Goal: Information Seeking & Learning: Check status

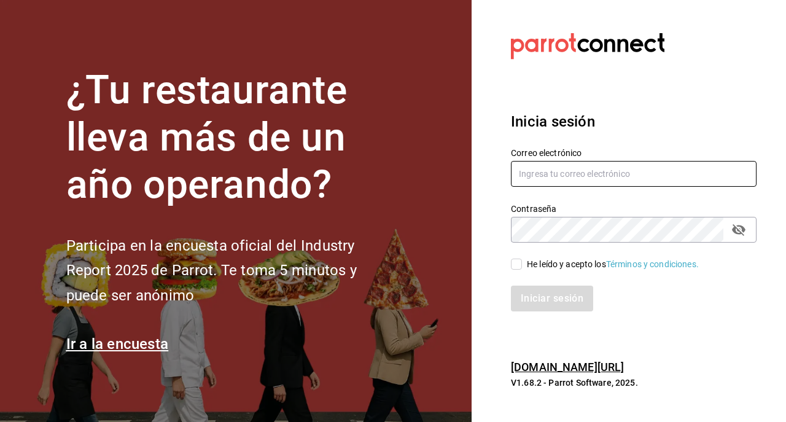
type input "[EMAIL_ADDRESS][DOMAIN_NAME]"
click at [515, 263] on input "He leído y acepto los Términos y condiciones." at bounding box center [516, 264] width 11 height 11
checkbox input "true"
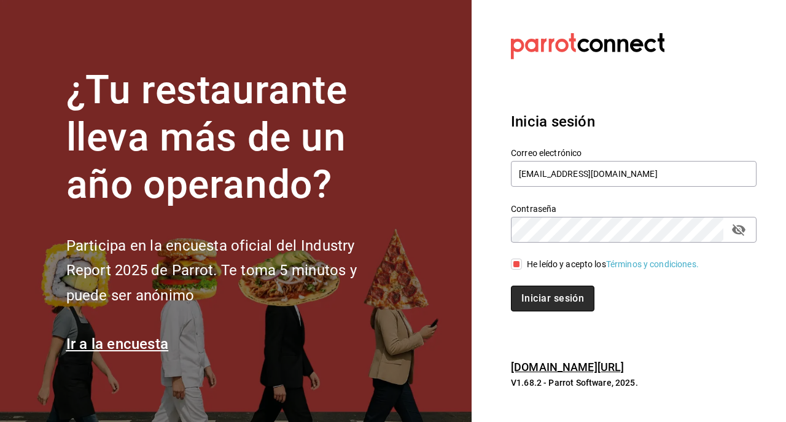
click at [532, 292] on button "Iniciar sesión" at bounding box center [553, 299] width 84 height 26
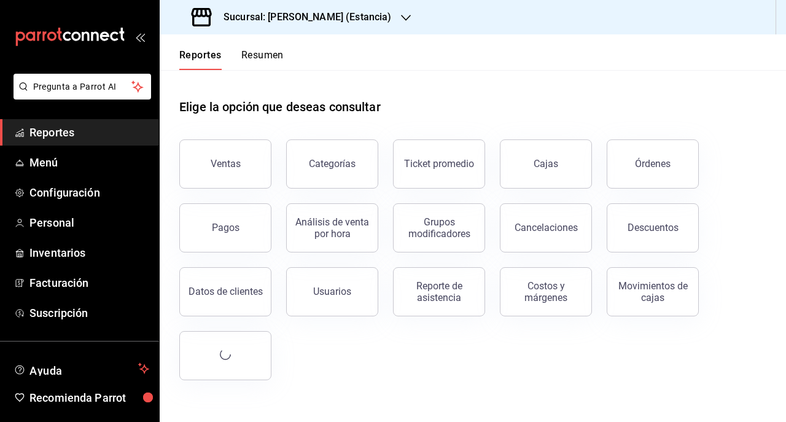
click at [296, 18] on h3 "Sucursal: Genki Poke (Estancia)" at bounding box center [302, 17] width 177 height 15
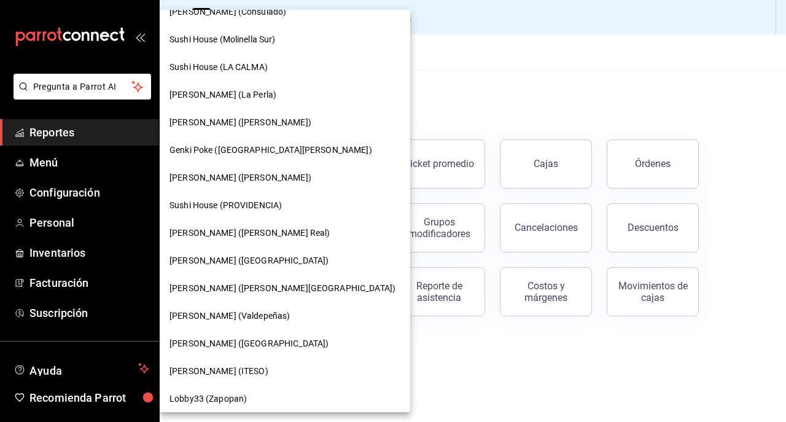
scroll to position [91, 0]
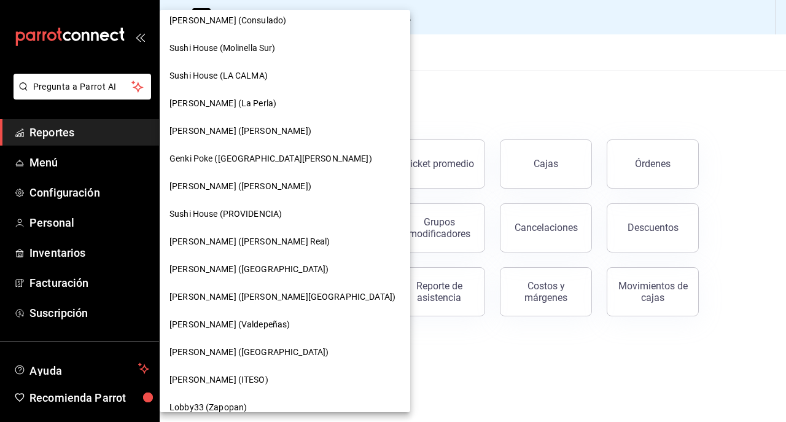
click at [225, 265] on span "Genki Poke (Liverpool)" at bounding box center [249, 269] width 159 height 13
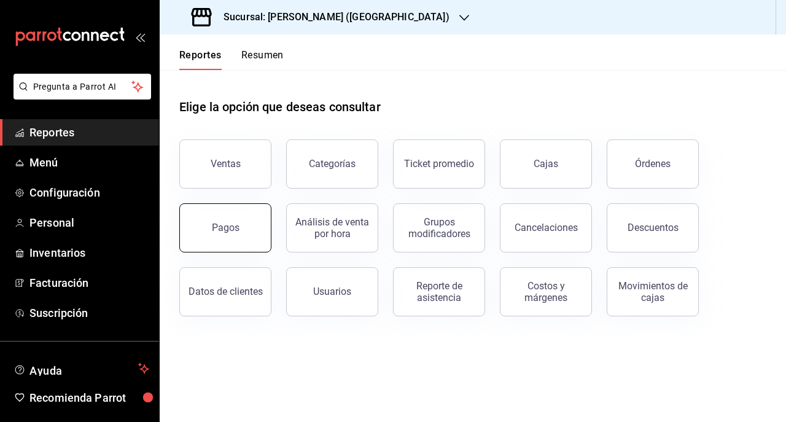
click at [265, 239] on button "Pagos" at bounding box center [225, 227] width 92 height 49
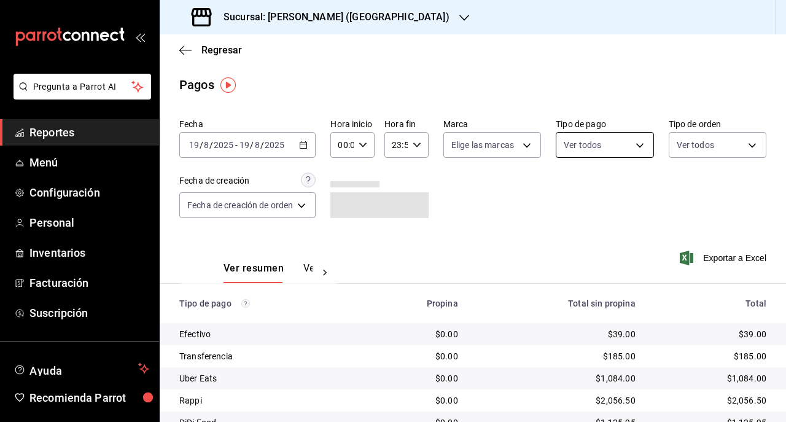
click at [572, 154] on body "Pregunta a Parrot AI Reportes Menú Configuración Personal Inventarios Facturaci…" at bounding box center [393, 211] width 786 height 422
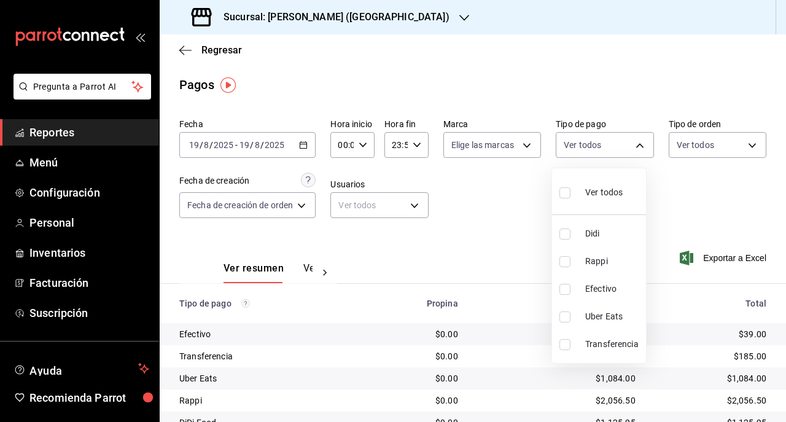
click at [579, 286] on li "Efectivo" at bounding box center [599, 289] width 94 height 28
type input "26e8aa6d-1077-4182-b0c4-91327ea5e7a0"
checkbox input "true"
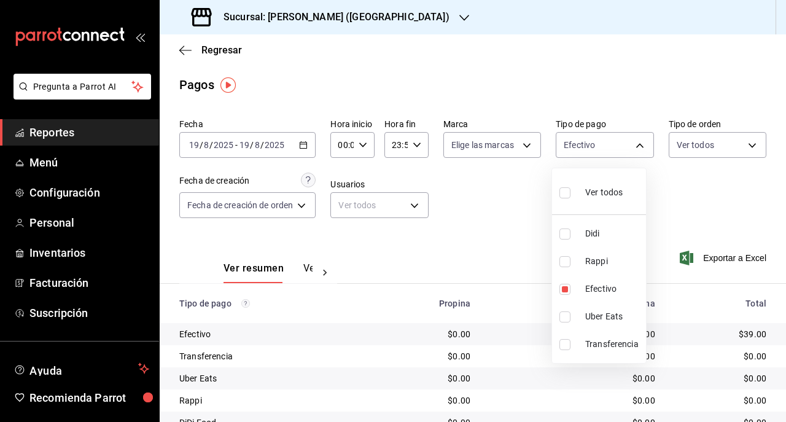
click at [274, 150] on div at bounding box center [393, 211] width 786 height 422
click at [297, 149] on div "2025-08-19 19 / 8 / 2025 - 2025-08-19 19 / 8 / 2025" at bounding box center [247, 145] width 136 height 26
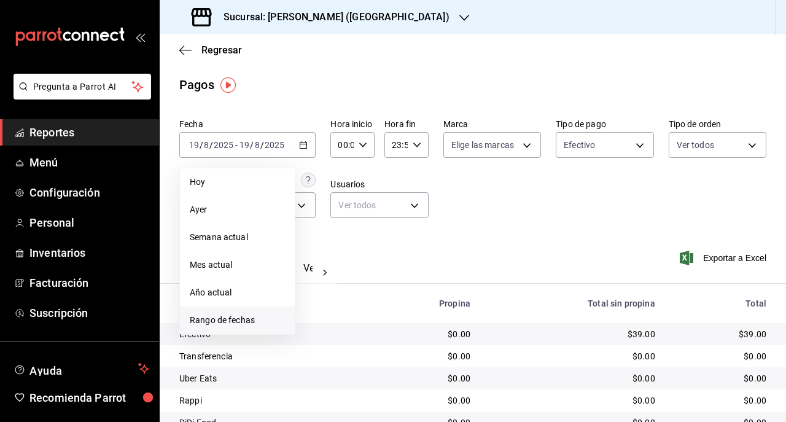
click at [240, 317] on span "Rango de fechas" at bounding box center [237, 320] width 95 height 13
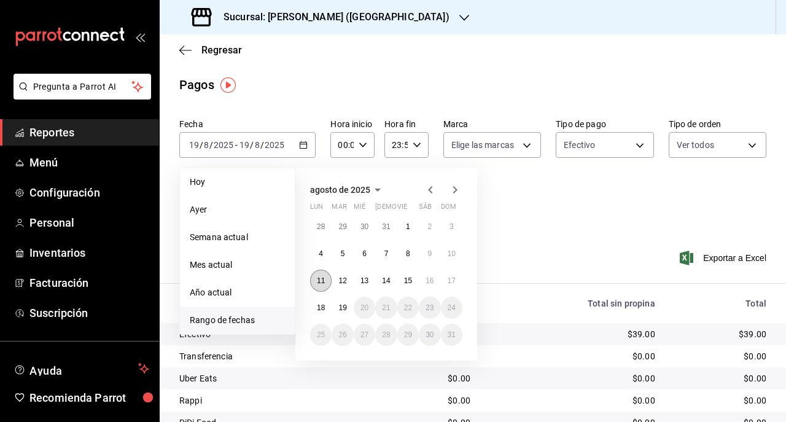
click at [319, 281] on abbr "11" at bounding box center [321, 280] width 8 height 9
click at [461, 278] on button "17" at bounding box center [451, 281] width 21 height 22
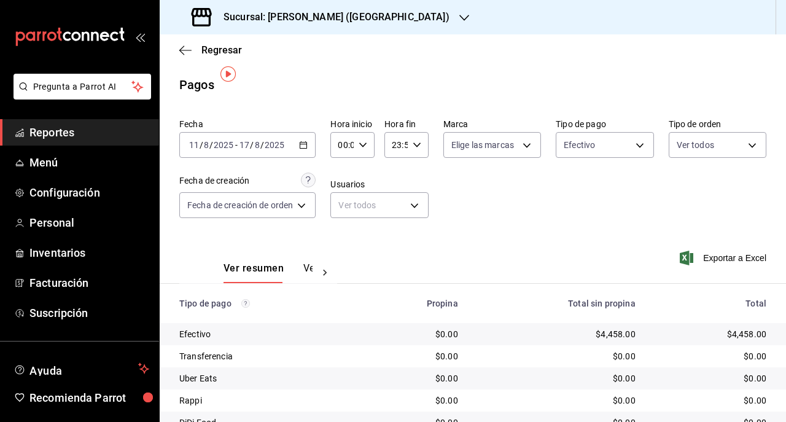
scroll to position [53, 0]
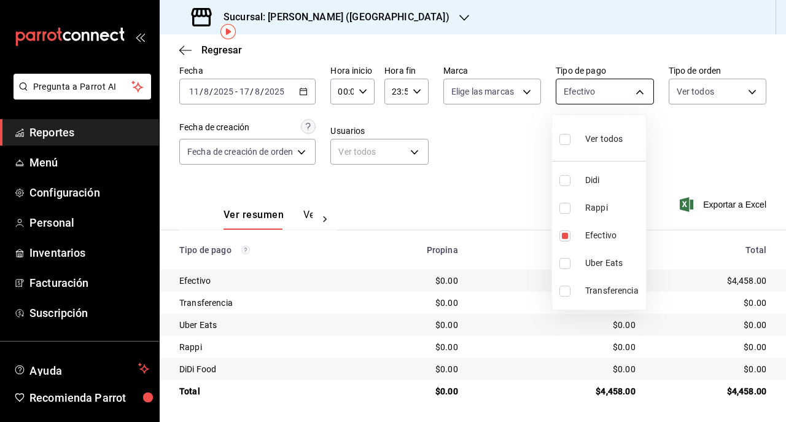
click at [625, 86] on body "Pregunta a Parrot AI Reportes Menú Configuración Personal Inventarios Facturaci…" at bounding box center [393, 211] width 786 height 422
click at [579, 293] on li "Transferencia" at bounding box center [599, 291] width 94 height 28
type input "26e8aa6d-1077-4182-b0c4-91327ea5e7a0,43bd728c-3b23-4620-aef7-9d9efbf9e905"
checkbox input "true"
click at [571, 238] on label at bounding box center [567, 235] width 16 height 11
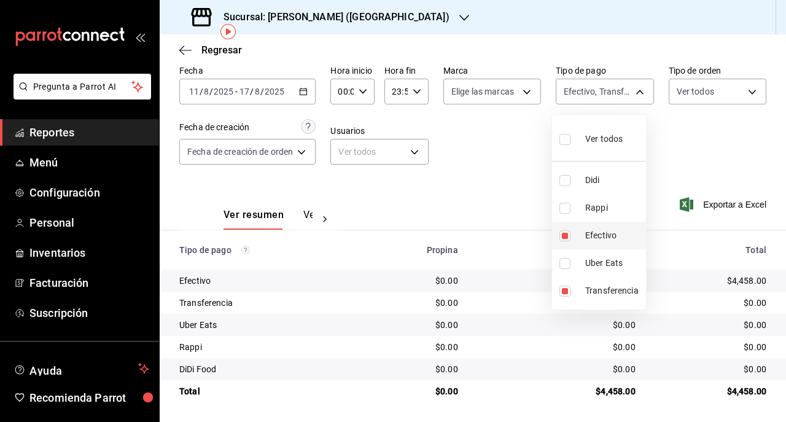
click at [571, 238] on input "checkbox" at bounding box center [564, 235] width 11 height 11
checkbox input "true"
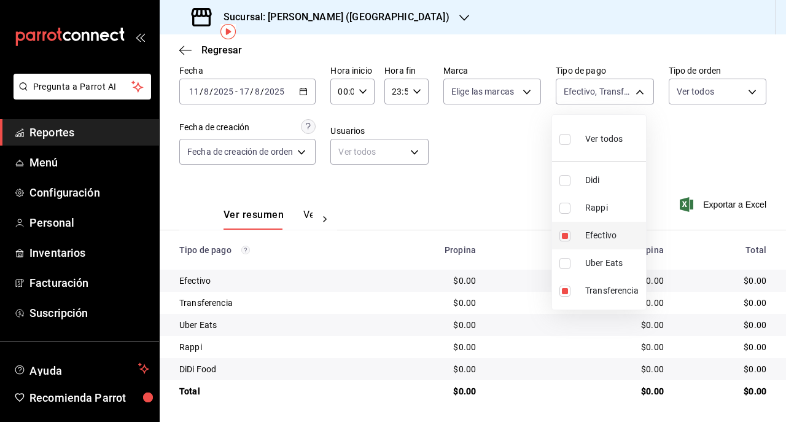
click at [558, 235] on li "Efectivo" at bounding box center [599, 236] width 94 height 28
type input "43bd728c-3b23-4620-aef7-9d9efbf9e905"
checkbox input "false"
click at [483, 305] on div at bounding box center [393, 211] width 786 height 422
click at [595, 94] on body "Pregunta a Parrot AI Reportes Menú Configuración Personal Inventarios Facturaci…" at bounding box center [393, 211] width 786 height 422
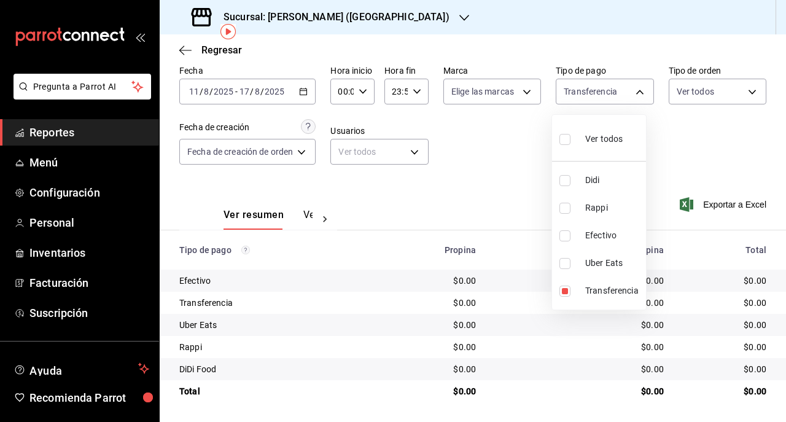
click at [572, 238] on label at bounding box center [567, 235] width 16 height 11
click at [571, 238] on input "checkbox" at bounding box center [564, 235] width 11 height 11
checkbox input "false"
type input "43bd728c-3b23-4620-aef7-9d9efbf9e905"
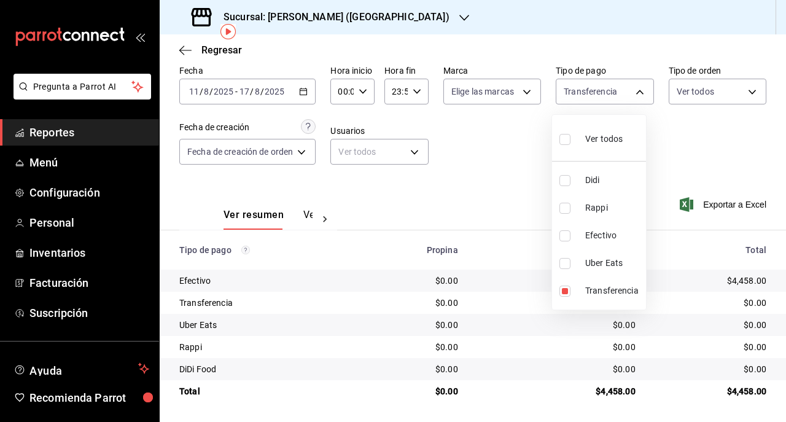
click at [572, 238] on label at bounding box center [567, 235] width 16 height 11
click at [571, 238] on input "checkbox" at bounding box center [564, 235] width 11 height 11
checkbox input "false"
type input "43bd728c-3b23-4620-aef7-9d9efbf9e905"
click at [562, 238] on input "checkbox" at bounding box center [564, 235] width 11 height 11
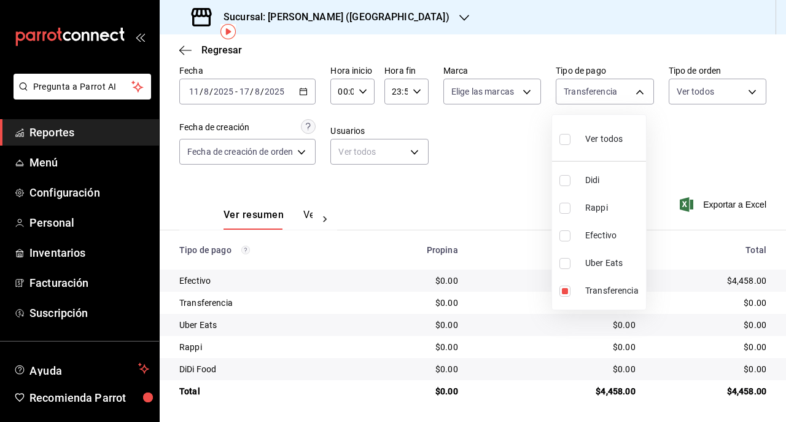
checkbox input "true"
type input "43bd728c-3b23-4620-aef7-9d9efbf9e905,26e8aa6d-1077-4182-b0c4-91327ea5e7a0"
click at [564, 292] on input "checkbox" at bounding box center [564, 291] width 11 height 11
checkbox input "false"
type input "26e8aa6d-1077-4182-b0c4-91327ea5e7a0"
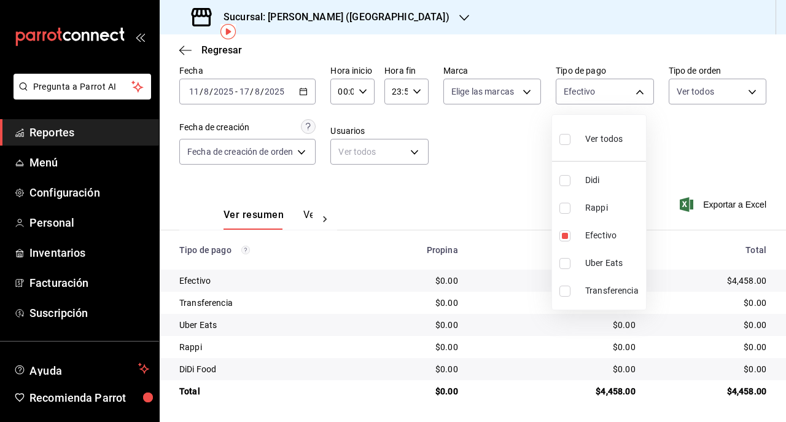
click at [532, 345] on div at bounding box center [393, 211] width 786 height 422
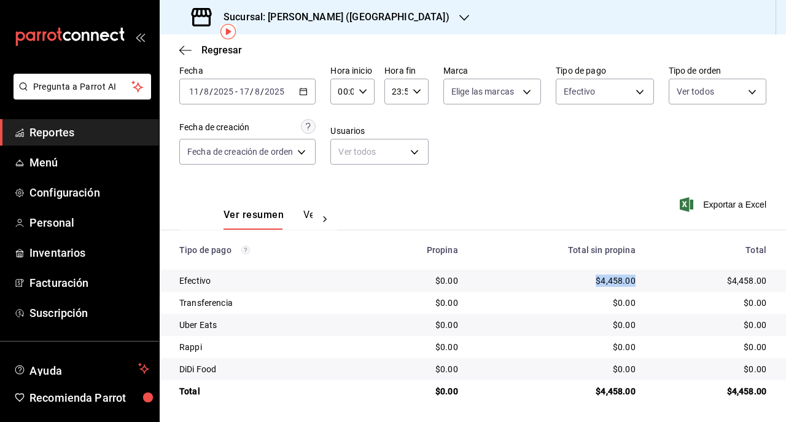
drag, startPoint x: 573, startPoint y: 280, endPoint x: 624, endPoint y: 283, distance: 51.0
click at [624, 283] on div "$4,458.00" at bounding box center [557, 281] width 158 height 12
drag, startPoint x: 624, startPoint y: 283, endPoint x: 577, endPoint y: 297, distance: 49.5
click at [577, 297] on td "$0.00" at bounding box center [556, 303] width 177 height 22
drag, startPoint x: 493, startPoint y: 255, endPoint x: 512, endPoint y: 197, distance: 61.6
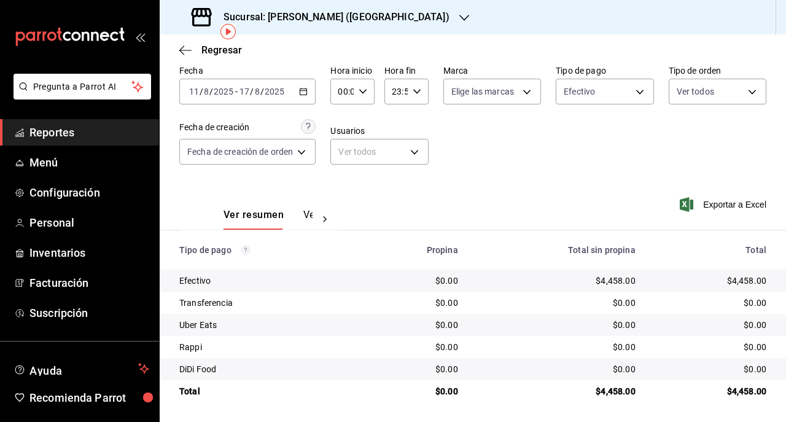
click at [512, 197] on div "Fecha 2025-08-11 11 / 8 / 2025 - 2025-08-17 17 / 8 / 2025 Hora inicio 00:00 Hor…" at bounding box center [473, 231] width 626 height 342
click at [502, 278] on div "$4,458.00" at bounding box center [557, 281] width 158 height 12
drag, startPoint x: 462, startPoint y: 247, endPoint x: 410, endPoint y: 235, distance: 53.6
click at [410, 235] on th "Propina" at bounding box center [416, 249] width 104 height 39
drag, startPoint x: 410, startPoint y: 235, endPoint x: 473, endPoint y: 254, distance: 66.1
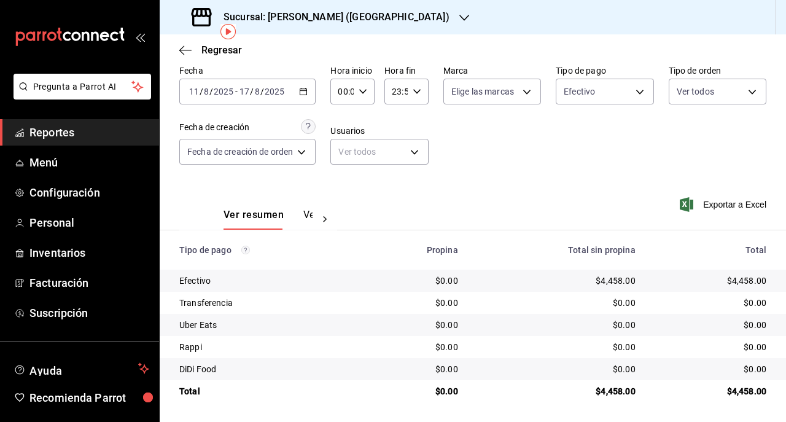
click at [473, 254] on th "Total sin propina" at bounding box center [556, 249] width 177 height 39
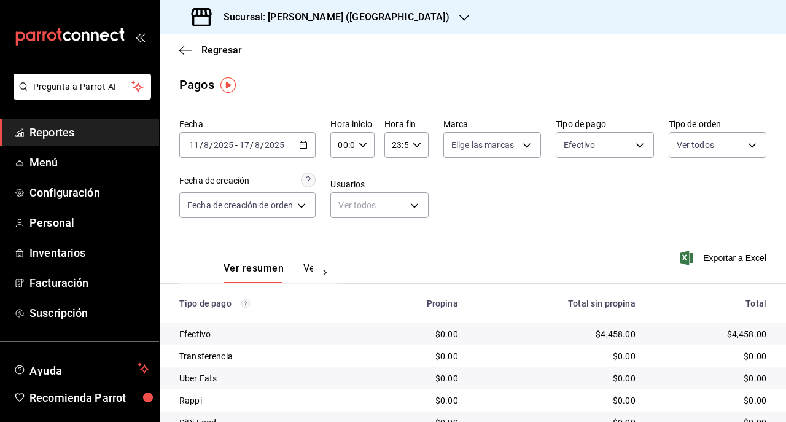
scroll to position [53, 0]
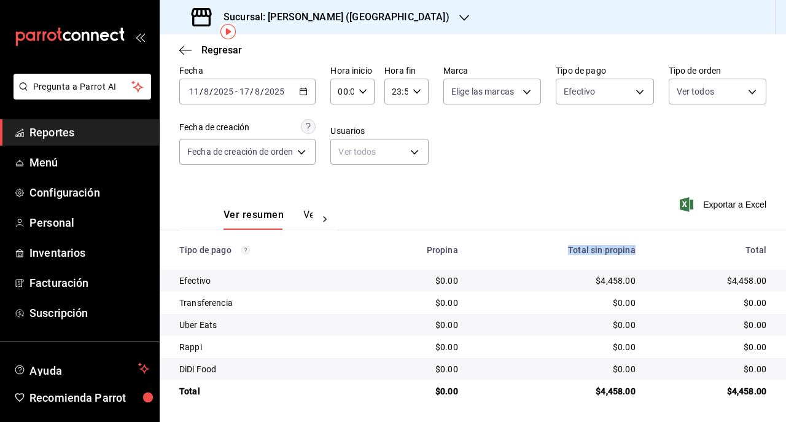
drag, startPoint x: 558, startPoint y: 256, endPoint x: 628, endPoint y: 263, distance: 69.7
click at [628, 263] on th "Total sin propina" at bounding box center [556, 249] width 177 height 39
drag, startPoint x: 628, startPoint y: 263, endPoint x: 579, endPoint y: 275, distance: 49.9
click at [579, 275] on td "$4,458.00" at bounding box center [556, 281] width 177 height 22
drag, startPoint x: 485, startPoint y: 249, endPoint x: 469, endPoint y: 259, distance: 19.3
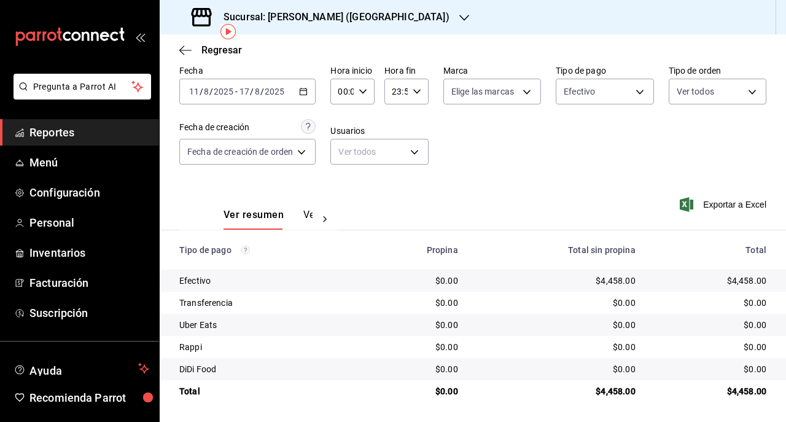
click at [469, 259] on th "Total sin propina" at bounding box center [556, 249] width 177 height 39
drag, startPoint x: 451, startPoint y: 251, endPoint x: 368, endPoint y: 260, distance: 84.0
click at [368, 260] on th "Propina" at bounding box center [416, 249] width 104 height 39
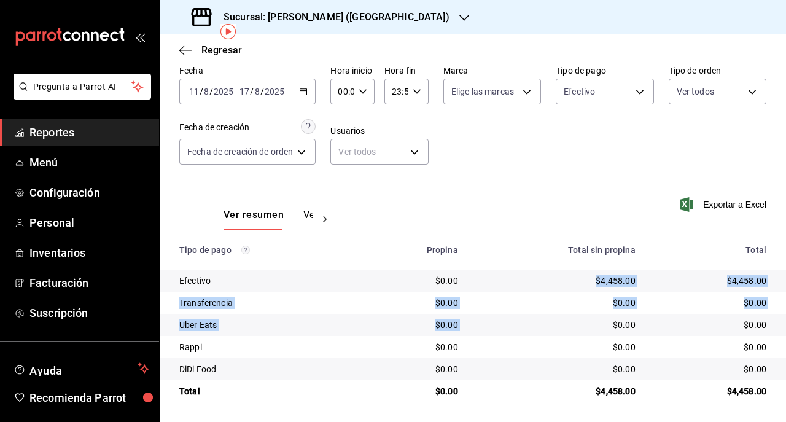
drag, startPoint x: 512, startPoint y: 314, endPoint x: 490, endPoint y: 284, distance: 37.5
click at [490, 284] on tbody "Efectivo $0.00 $4,458.00 $4,458.00 Transferencia $0.00 $0.00 $0.00 Uber Eats $0…" at bounding box center [473, 336] width 626 height 133
click at [490, 284] on div "$4,458.00" at bounding box center [557, 281] width 158 height 12
click at [511, 314] on td "$0.00" at bounding box center [556, 325] width 177 height 22
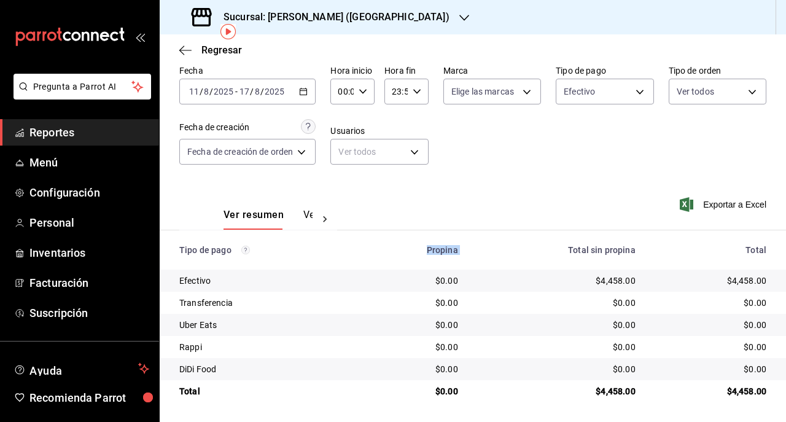
drag, startPoint x: 473, startPoint y: 253, endPoint x: 381, endPoint y: 251, distance: 92.1
click at [381, 251] on tr "Tipo de pago Propina Total sin propina Total" at bounding box center [473, 249] width 626 height 39
click at [532, 268] on th "Total sin propina" at bounding box center [556, 249] width 177 height 39
click at [337, 14] on h3 "Sucursal: Genki Poke (Liverpool)" at bounding box center [332, 17] width 236 height 15
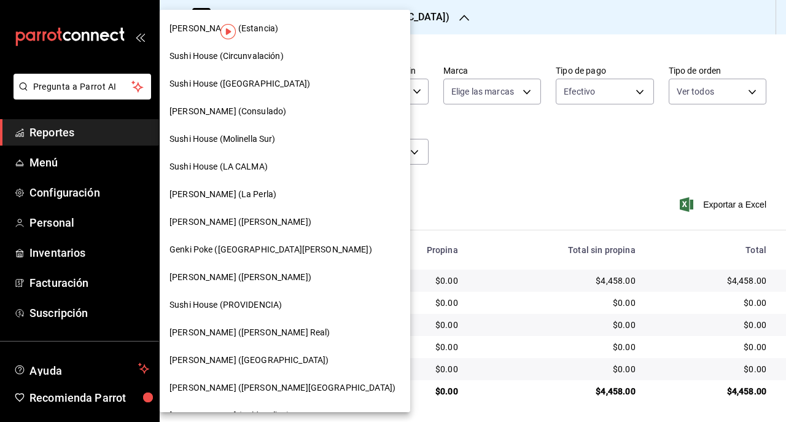
click at [238, 235] on div "Genki Poke (Polanco)" at bounding box center [285, 222] width 251 height 28
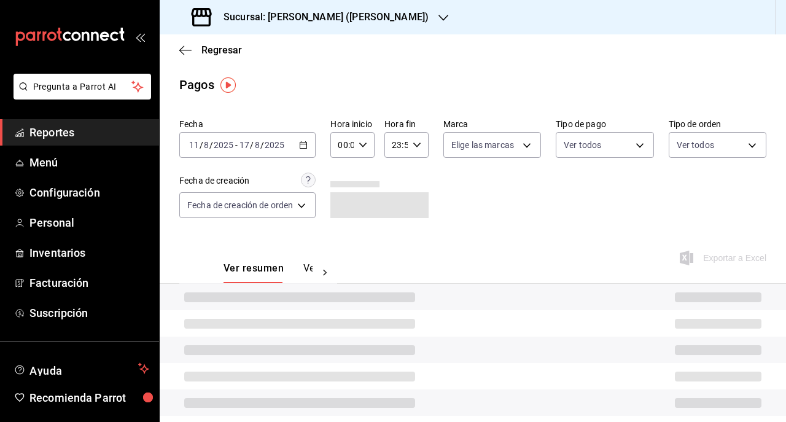
click at [269, 24] on h3 "Sucursal: Genki Poke (Polanco)" at bounding box center [321, 17] width 215 height 15
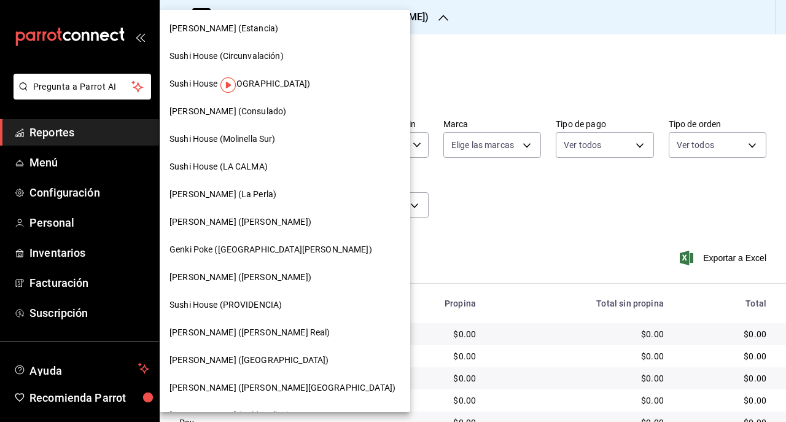
click at [259, 247] on span "Genki Poke (San Angel)" at bounding box center [271, 249] width 203 height 13
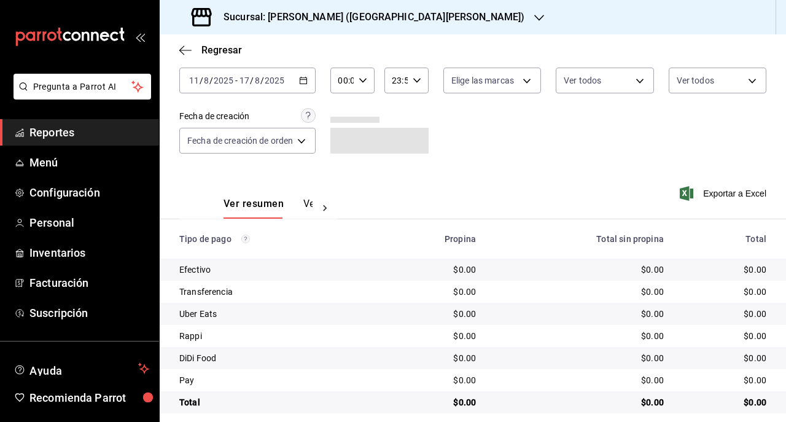
scroll to position [76, 0]
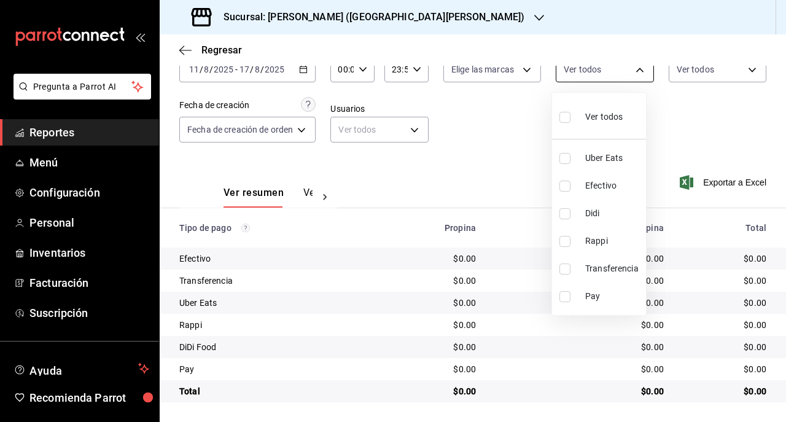
click at [559, 73] on body "Pregunta a Parrot AI Reportes Menú Configuración Personal Inventarios Facturaci…" at bounding box center [393, 211] width 786 height 422
click at [574, 264] on label at bounding box center [567, 268] width 16 height 11
click at [571, 264] on input "checkbox" at bounding box center [564, 268] width 11 height 11
checkbox input "false"
click at [567, 267] on input "checkbox" at bounding box center [564, 268] width 11 height 11
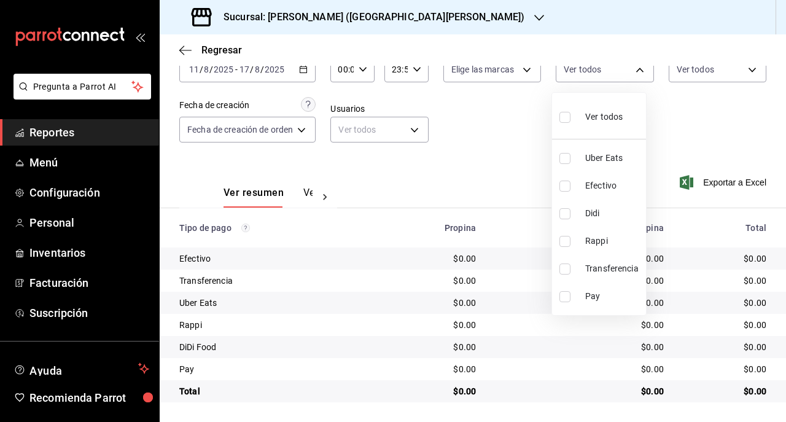
checkbox input "true"
type input "8f60e4dd-ea01-4e42-b4ae-d1a1f935b9f6"
click at [286, 74] on div at bounding box center [393, 211] width 786 height 422
click at [306, 69] on icon "button" at bounding box center [303, 69] width 9 height 9
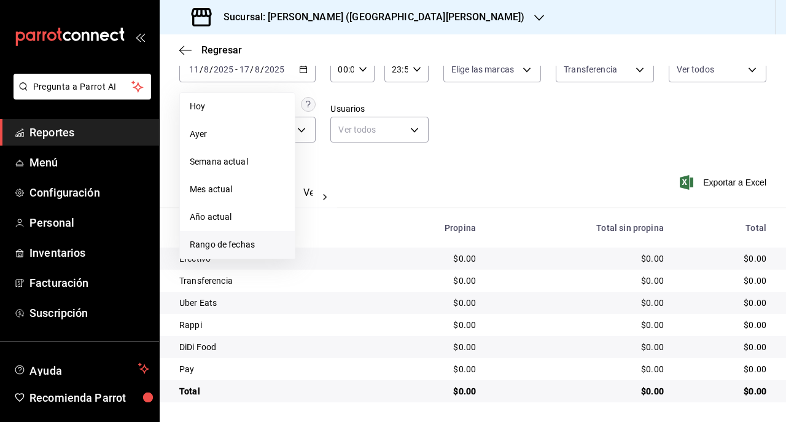
click at [260, 237] on li "Rango de fechas" at bounding box center [237, 245] width 115 height 28
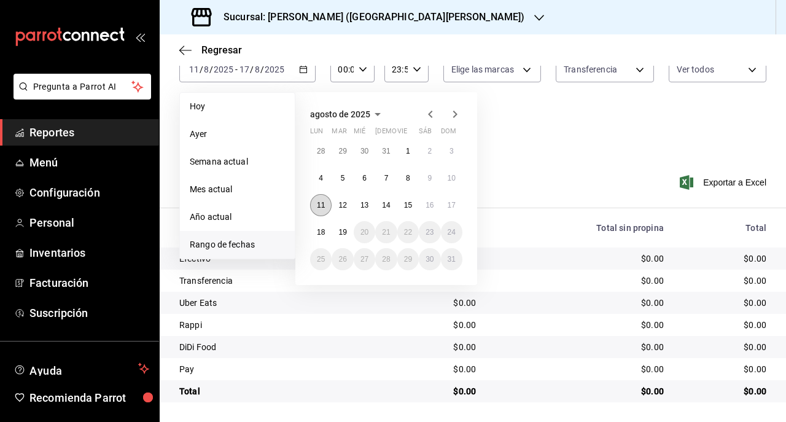
click at [318, 205] on abbr "11" at bounding box center [321, 205] width 8 height 9
click at [448, 214] on button "17" at bounding box center [451, 205] width 21 height 22
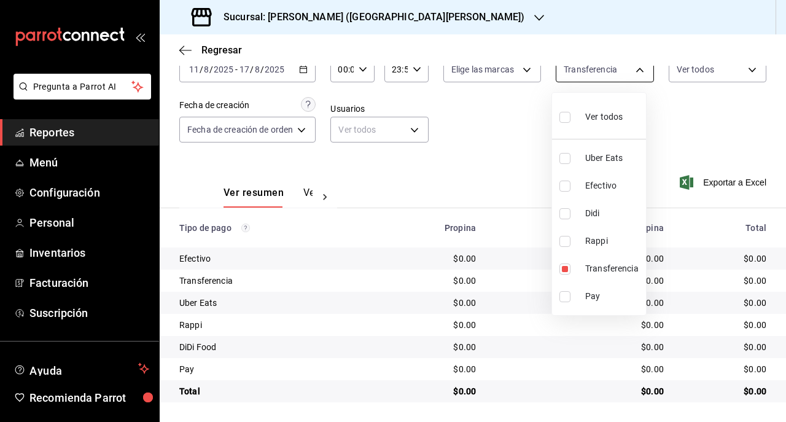
click at [563, 71] on body "Pregunta a Parrot AI Reportes Menú Configuración Personal Inventarios Facturaci…" at bounding box center [393, 211] width 786 height 422
click at [571, 185] on label at bounding box center [567, 186] width 16 height 11
click at [571, 185] on input "checkbox" at bounding box center [564, 186] width 11 height 11
checkbox input "false"
type input "8f60e4dd-ea01-4e42-b4ae-d1a1f935b9f6"
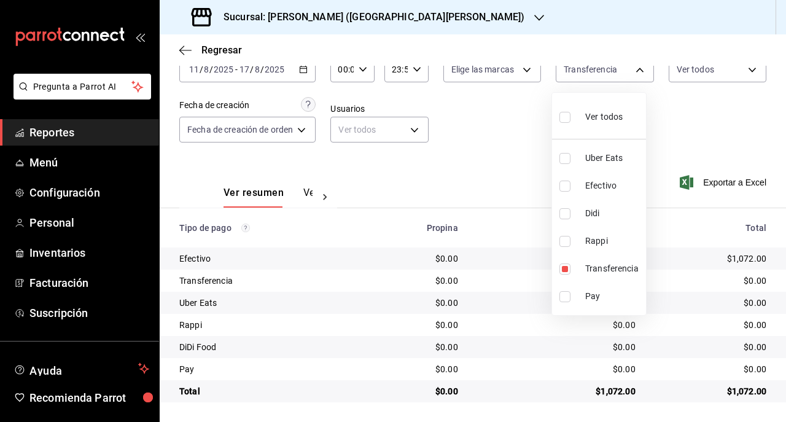
click at [565, 181] on input "checkbox" at bounding box center [564, 186] width 11 height 11
checkbox input "true"
click at [438, 341] on div at bounding box center [393, 211] width 786 height 422
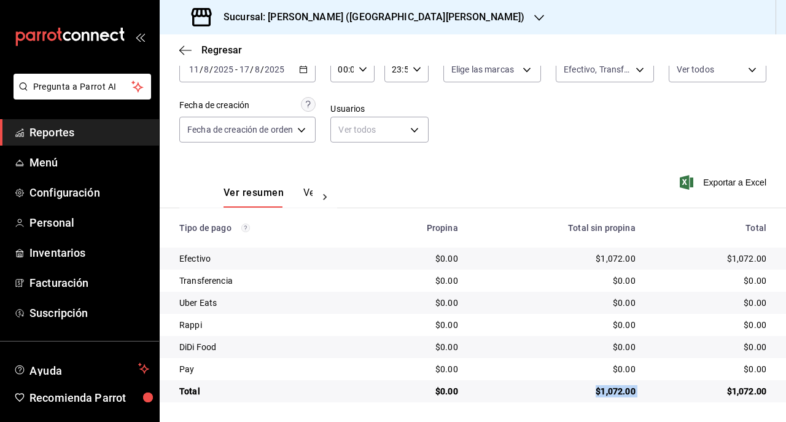
drag, startPoint x: 555, startPoint y: 388, endPoint x: 653, endPoint y: 388, distance: 98.3
click at [653, 388] on tr "Total $0.00 $1,072.00 $1,072.00" at bounding box center [473, 391] width 626 height 22
click at [612, 69] on body "Pregunta a Parrot AI Reportes Menú Configuración Personal Inventarios Facturaci…" at bounding box center [393, 211] width 786 height 422
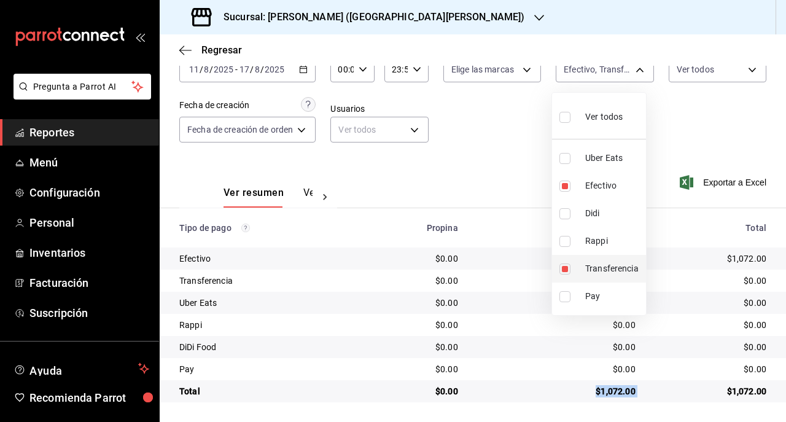
click at [577, 273] on li "Transferencia" at bounding box center [599, 269] width 94 height 28
type input "7cb8e860-dc19-4eb1-922a-b0ada42b590c"
click at [561, 264] on input "checkbox" at bounding box center [564, 268] width 11 height 11
checkbox input "true"
type input "7cb8e860-dc19-4eb1-922a-b0ada42b590c,8f60e4dd-ea01-4e42-b4ae-d1a1f935b9f6"
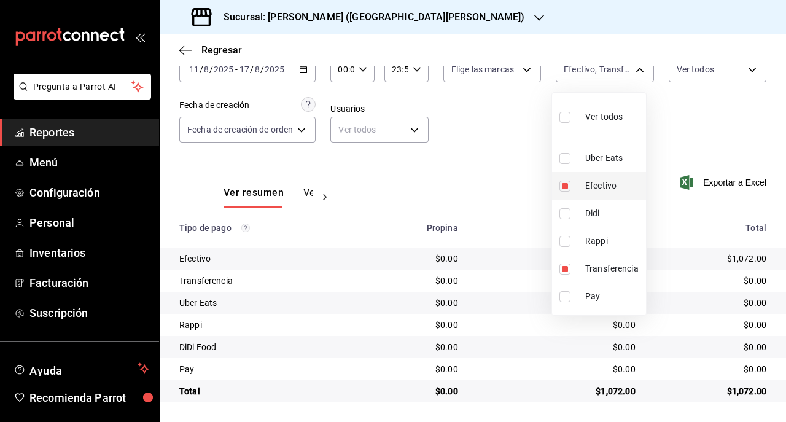
click at [572, 188] on label at bounding box center [567, 186] width 16 height 11
click at [571, 188] on input "checkbox" at bounding box center [564, 186] width 11 height 11
checkbox input "true"
type input "8f60e4dd-ea01-4e42-b4ae-d1a1f935b9f6,7cb8e860-dc19-4eb1-922a-b0ada42b590c"
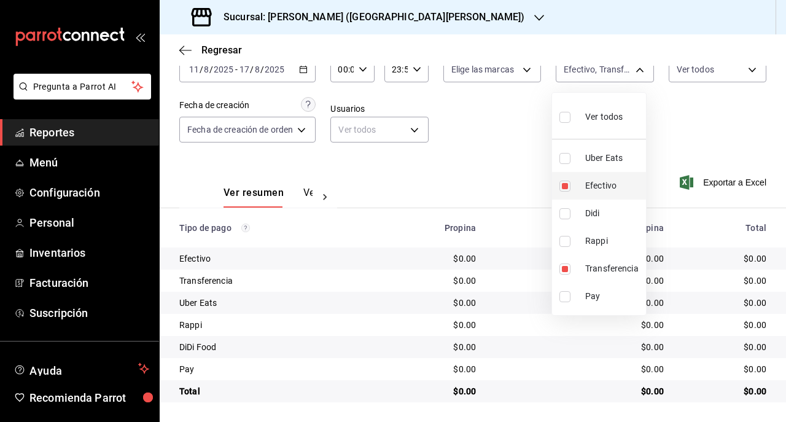
click at [559, 183] on input "checkbox" at bounding box center [564, 186] width 11 height 11
checkbox input "false"
type input "8f60e4dd-ea01-4e42-b4ae-d1a1f935b9f6"
click at [485, 292] on div at bounding box center [393, 211] width 786 height 422
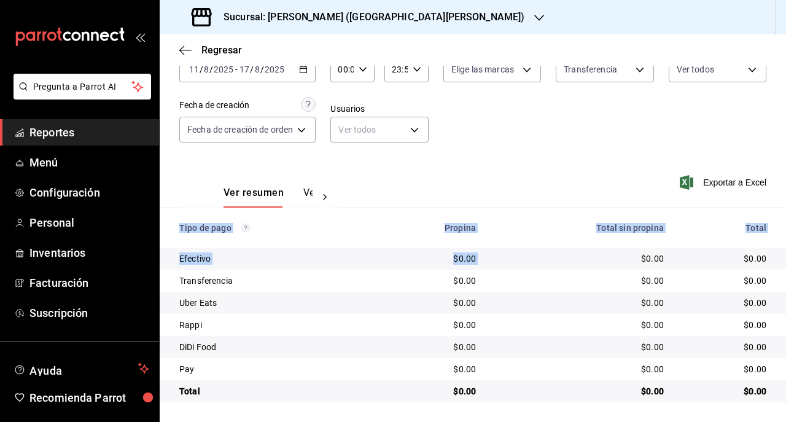
drag, startPoint x: 587, startPoint y: 263, endPoint x: 620, endPoint y: 411, distance: 152.4
click at [620, 411] on main "Regresar Pagos Fecha 2025-08-11 11 / 8 / 2025 - 2025-08-17 17 / 8 / 2025 Hora i…" at bounding box center [473, 190] width 626 height 463
drag, startPoint x: 620, startPoint y: 411, endPoint x: 535, endPoint y: 322, distance: 123.4
click at [535, 322] on div "$0.00" at bounding box center [580, 325] width 168 height 12
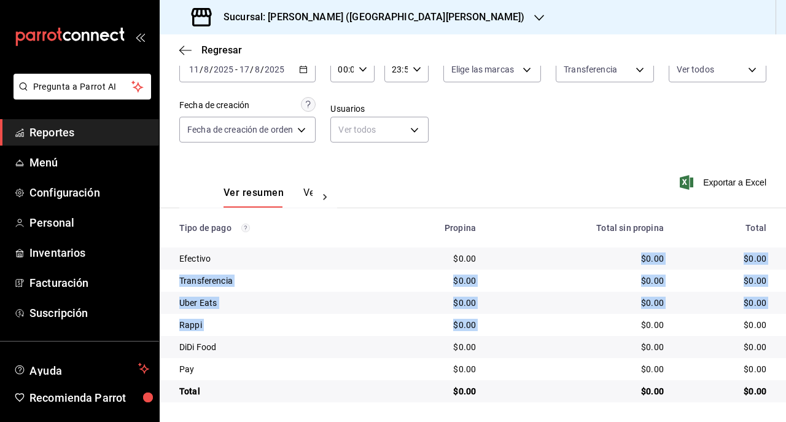
drag, startPoint x: 553, startPoint y: 314, endPoint x: 539, endPoint y: 264, distance: 51.7
click at [539, 264] on tbody "Efectivo $0.00 $0.00 $0.00 Transferencia $0.00 $0.00 $0.00 Uber Eats $0.00 $0.0…" at bounding box center [473, 325] width 626 height 155
click at [539, 264] on div "$0.00" at bounding box center [580, 258] width 168 height 12
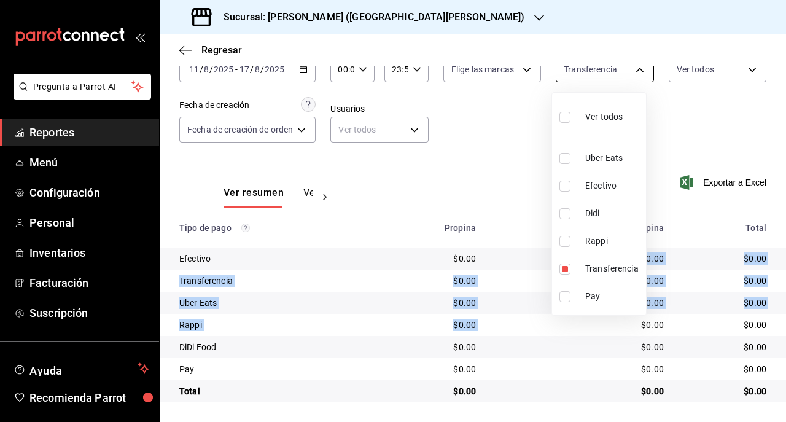
click at [585, 73] on body "Pregunta a Parrot AI Reportes Menú Configuración Personal Inventarios Facturaci…" at bounding box center [393, 211] width 786 height 422
click at [565, 183] on input "checkbox" at bounding box center [564, 186] width 11 height 11
checkbox input "true"
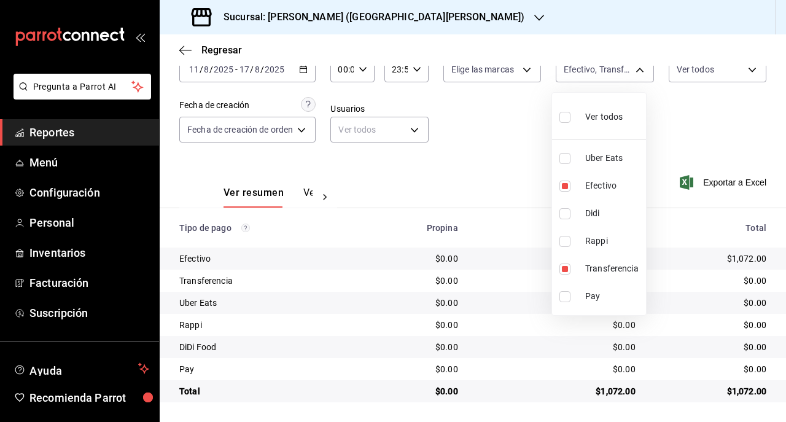
click at [494, 181] on div at bounding box center [393, 211] width 786 height 422
click at [579, 72] on body "Pregunta a Parrot AI Reportes Menú Configuración Personal Inventarios Facturaci…" at bounding box center [393, 211] width 786 height 422
click at [564, 179] on li "Efectivo" at bounding box center [599, 186] width 94 height 28
type input "8f60e4dd-ea01-4e42-b4ae-d1a1f935b9f6"
checkbox input "false"
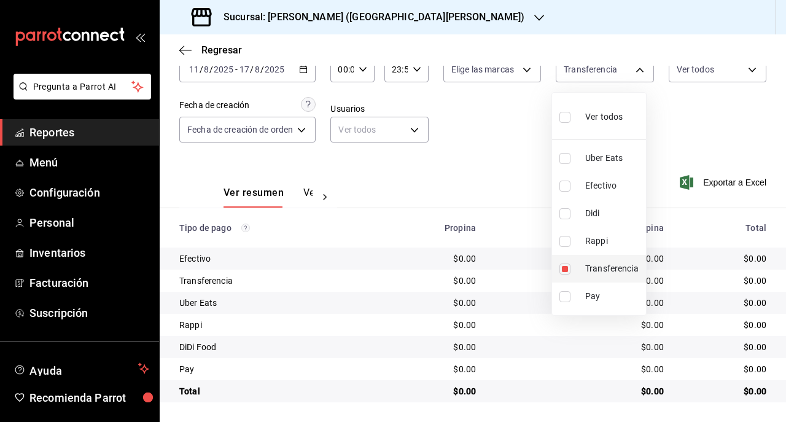
click at [564, 268] on input "checkbox" at bounding box center [564, 268] width 11 height 11
checkbox input "false"
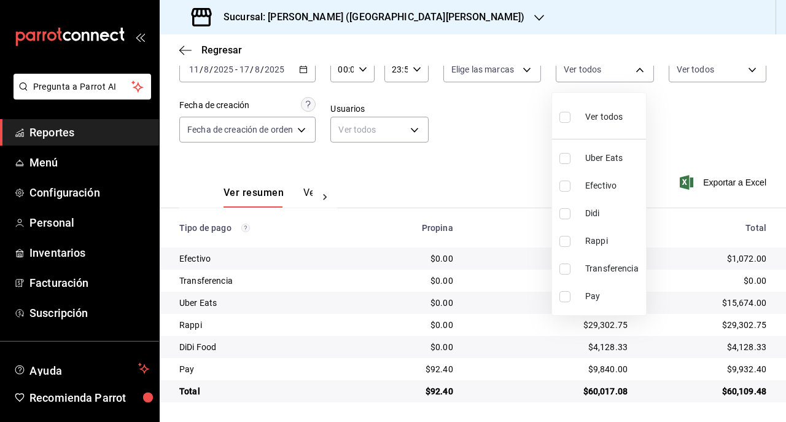
click at [566, 267] on input "checkbox" at bounding box center [564, 268] width 11 height 11
checkbox input "true"
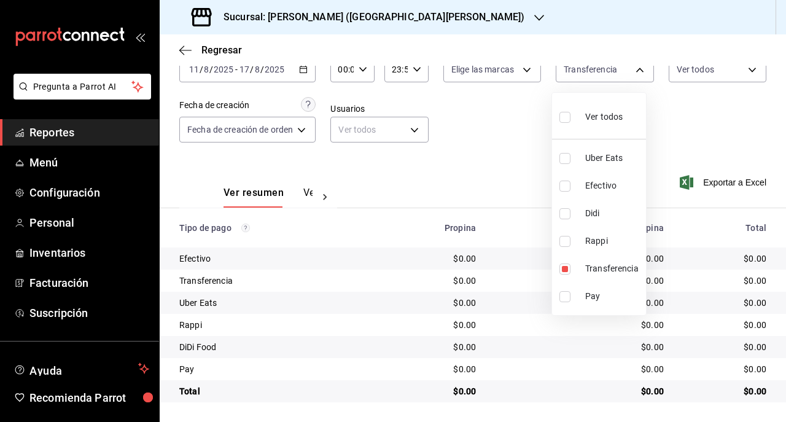
click at [461, 342] on div at bounding box center [393, 211] width 786 height 422
click at [303, 192] on button "Ver pagos" at bounding box center [326, 197] width 46 height 21
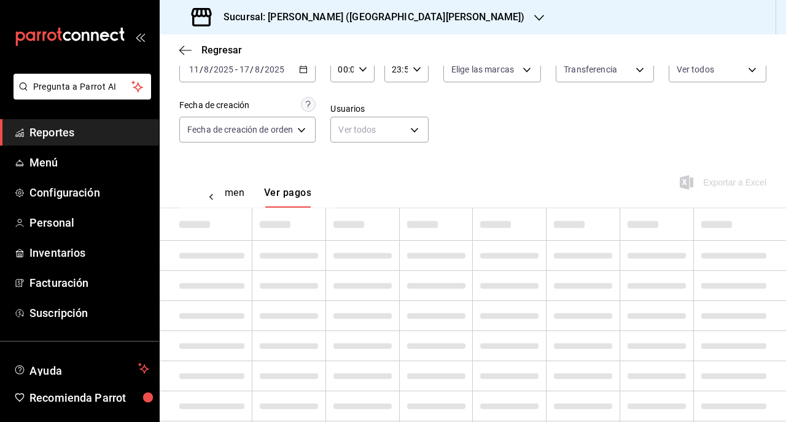
scroll to position [36, 0]
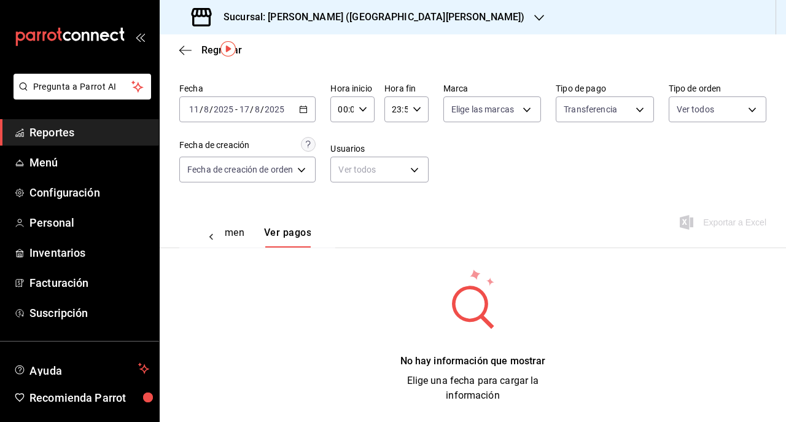
click at [244, 233] on button "Ver resumen" at bounding box center [215, 237] width 57 height 21
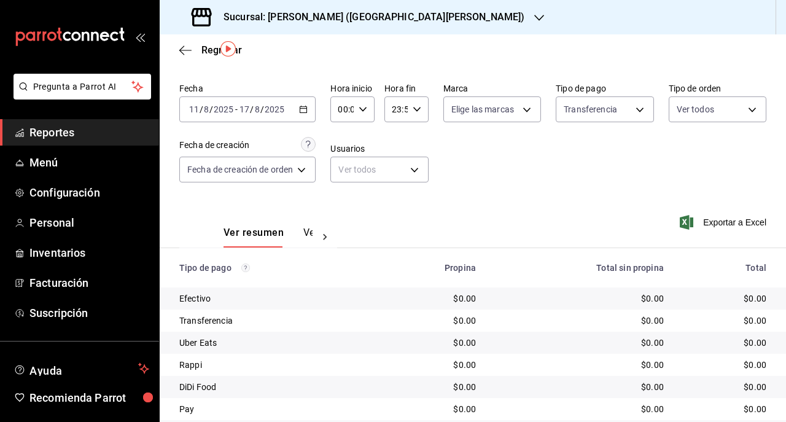
click at [302, 111] on icon "button" at bounding box center [303, 109] width 9 height 9
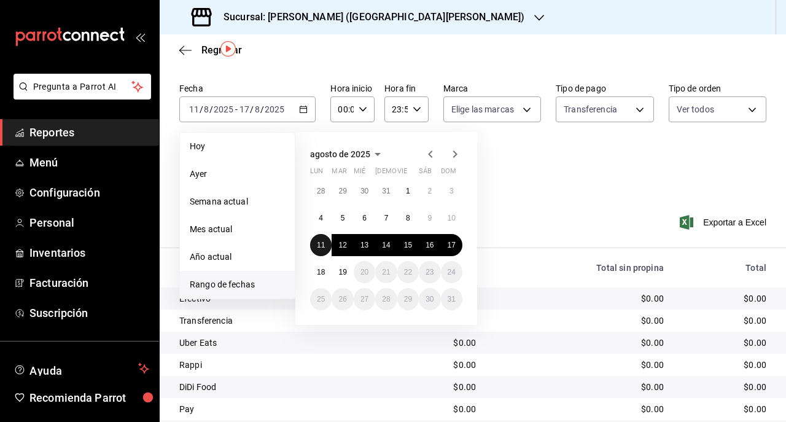
click at [313, 242] on button "11" at bounding box center [320, 245] width 21 height 22
click at [450, 246] on abbr "17" at bounding box center [452, 245] width 8 height 9
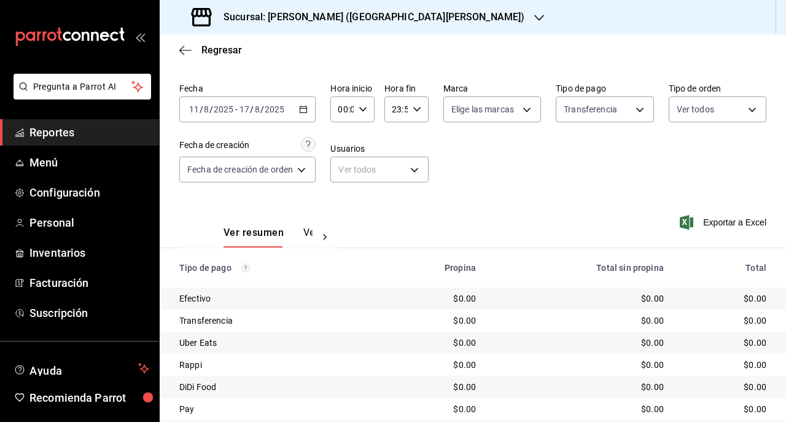
scroll to position [76, 0]
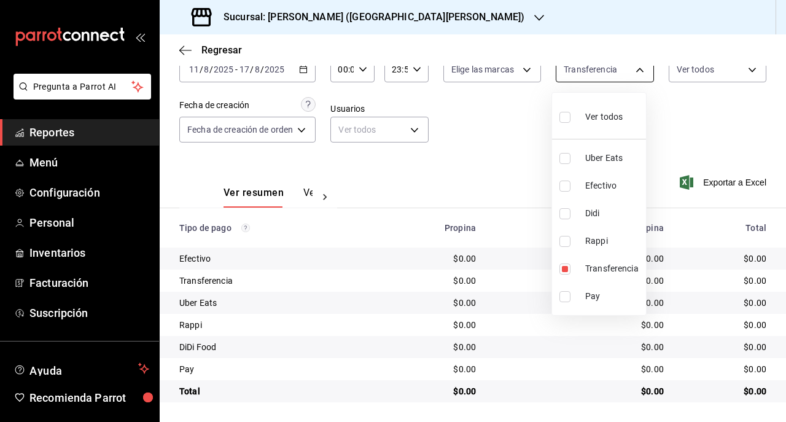
click at [596, 76] on body "Pregunta a Parrot AI Reportes Menú Configuración Personal Inventarios Facturaci…" at bounding box center [393, 211] width 786 height 422
click at [577, 184] on li "Efectivo" at bounding box center [599, 186] width 94 height 28
type input "8f60e4dd-ea01-4e42-b4ae-d1a1f935b9f6,7cb8e860-dc19-4eb1-922a-b0ada42b590c"
checkbox input "true"
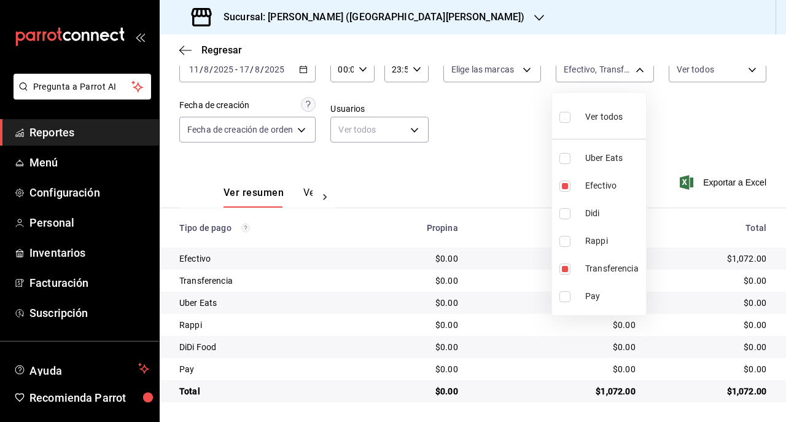
click at [455, 313] on div at bounding box center [393, 211] width 786 height 422
click at [597, 74] on body "Pregunta a Parrot AI Reportes Menú Configuración Personal Inventarios Facturaci…" at bounding box center [393, 211] width 786 height 422
click at [562, 179] on li "Efectivo" at bounding box center [599, 186] width 94 height 28
type input "8f60e4dd-ea01-4e42-b4ae-d1a1f935b9f6"
checkbox input "false"
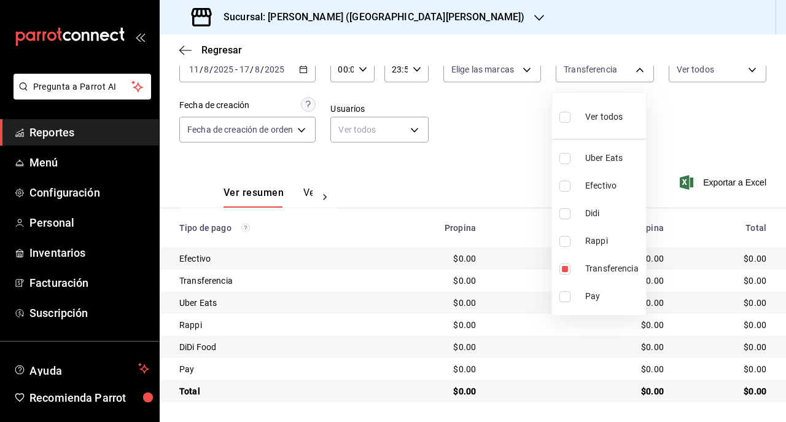
click at [477, 187] on div at bounding box center [393, 211] width 786 height 422
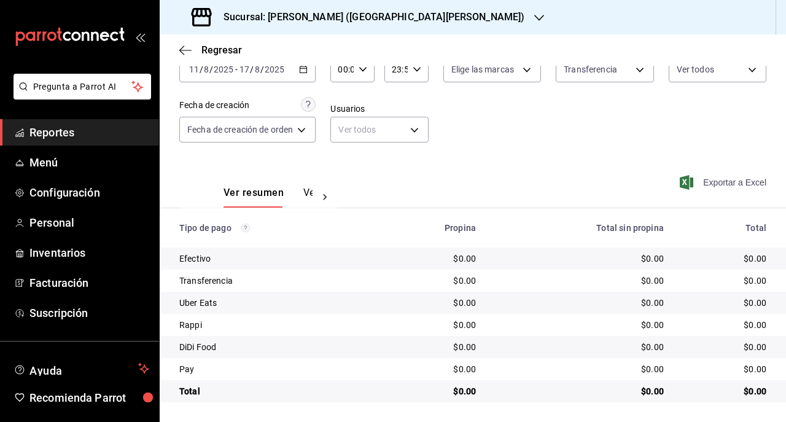
click at [715, 183] on span "Exportar a Excel" at bounding box center [724, 182] width 84 height 15
click at [481, 179] on div "Ver resumen Ver pagos Exportar a Excel" at bounding box center [473, 189] width 626 height 65
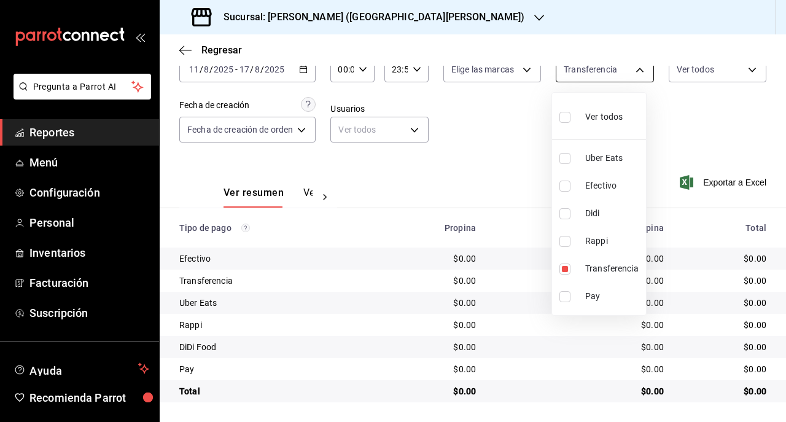
click at [572, 69] on body "Pregunta a Parrot AI Reportes Menú Configuración Personal Inventarios Facturaci…" at bounding box center [393, 211] width 786 height 422
click at [512, 179] on div at bounding box center [393, 211] width 786 height 422
click at [589, 76] on body "Pregunta a Parrot AI Reportes Menú Configuración Personal Inventarios Facturaci…" at bounding box center [393, 211] width 786 height 422
click at [563, 299] on input "checkbox" at bounding box center [564, 296] width 11 height 11
checkbox input "true"
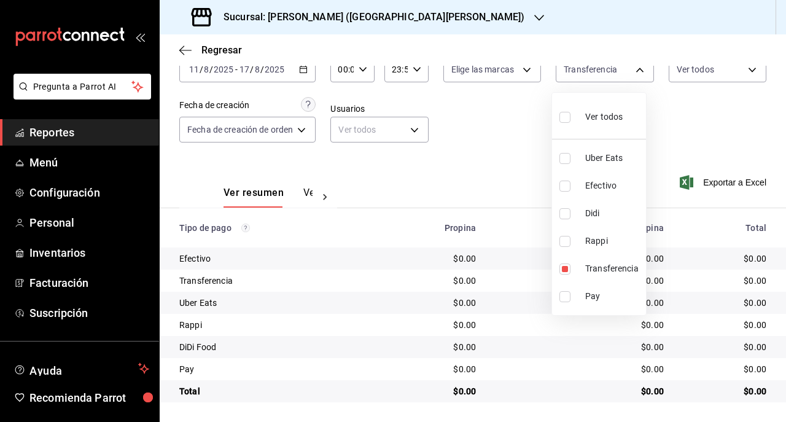
type input "8f60e4dd-ea01-4e42-b4ae-d1a1f935b9f6,060f4c22-3834-4b72-a9c4-c55c91e3b56d"
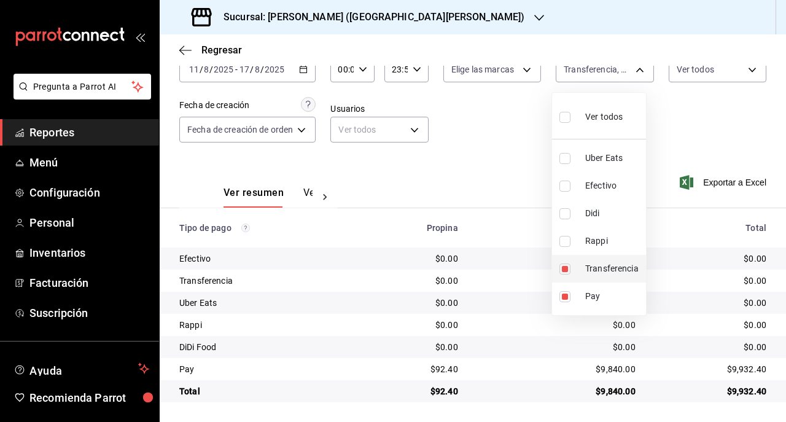
click at [561, 271] on input "checkbox" at bounding box center [564, 268] width 11 height 11
checkbox input "false"
type input "060f4c22-3834-4b72-a9c4-c55c91e3b56d"
click at [494, 274] on div at bounding box center [393, 211] width 786 height 422
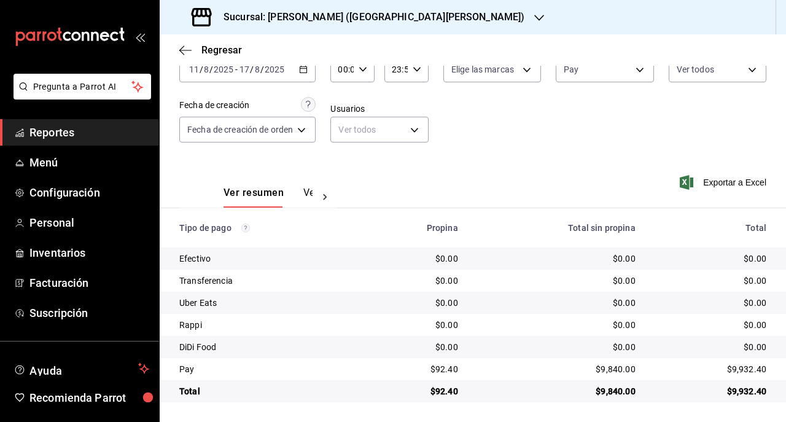
click at [309, 76] on div "2025-08-11 11 / 8 / 2025 - 2025-08-17 17 / 8 / 2025" at bounding box center [247, 70] width 136 height 26
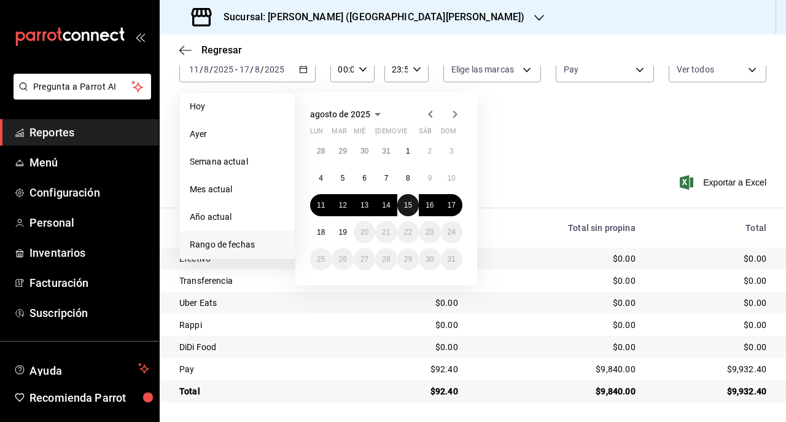
click at [409, 204] on abbr "15" at bounding box center [408, 205] width 8 height 9
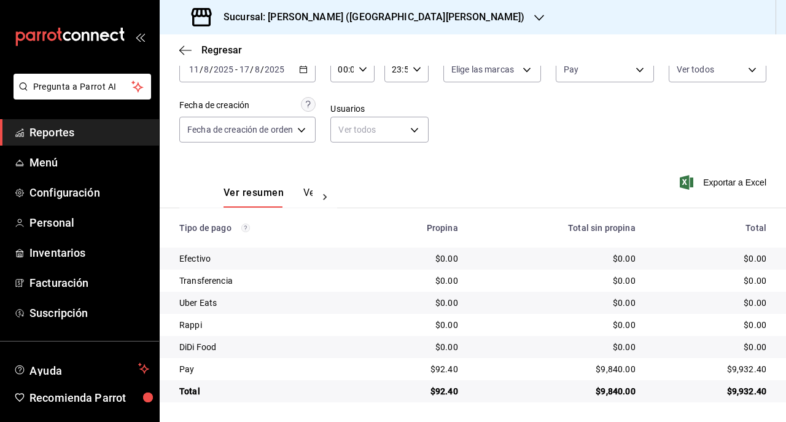
click at [556, 321] on div "$0.00" at bounding box center [557, 325] width 158 height 12
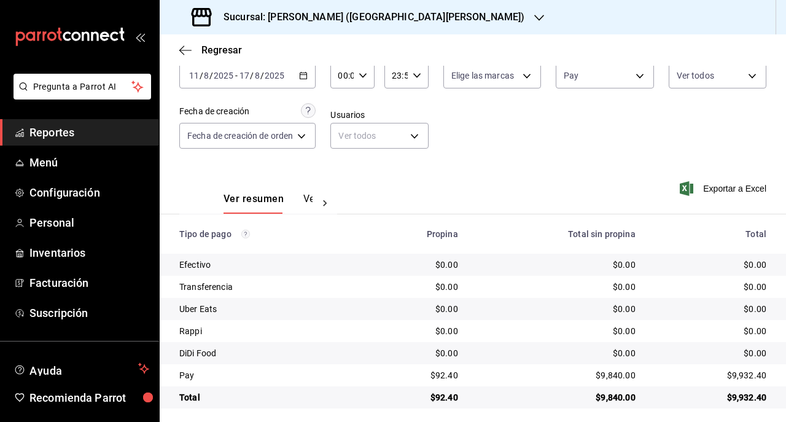
scroll to position [76, 0]
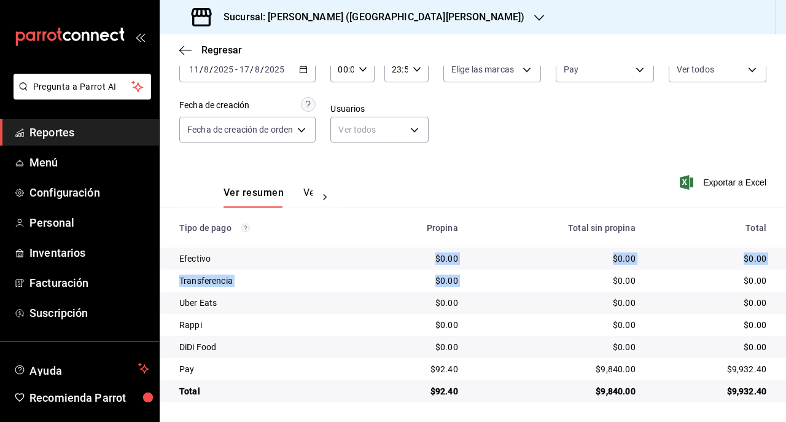
drag, startPoint x: 424, startPoint y: 254, endPoint x: 504, endPoint y: 276, distance: 83.4
click at [504, 276] on tbody "Efectivo $0.00 $0.00 $0.00 Transferencia $0.00 $0.00 $0.00 Uber Eats $0.00 $0.0…" at bounding box center [473, 325] width 626 height 155
drag, startPoint x: 504, startPoint y: 276, endPoint x: 504, endPoint y: 289, distance: 12.9
click at [504, 289] on td "$0.00" at bounding box center [556, 281] width 177 height 22
click at [306, 74] on div "2025-08-11 11 / 8 / 2025 - 2025-08-17 17 / 8 / 2025" at bounding box center [247, 70] width 136 height 26
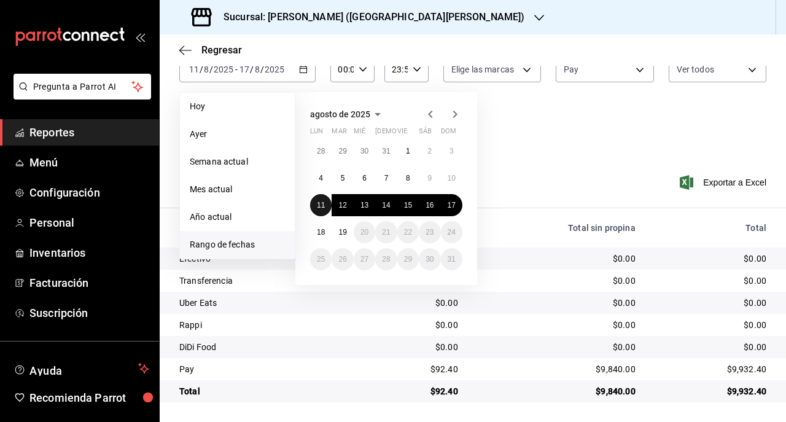
click at [326, 210] on button "11" at bounding box center [320, 205] width 21 height 22
click at [454, 210] on button "17" at bounding box center [451, 205] width 21 height 22
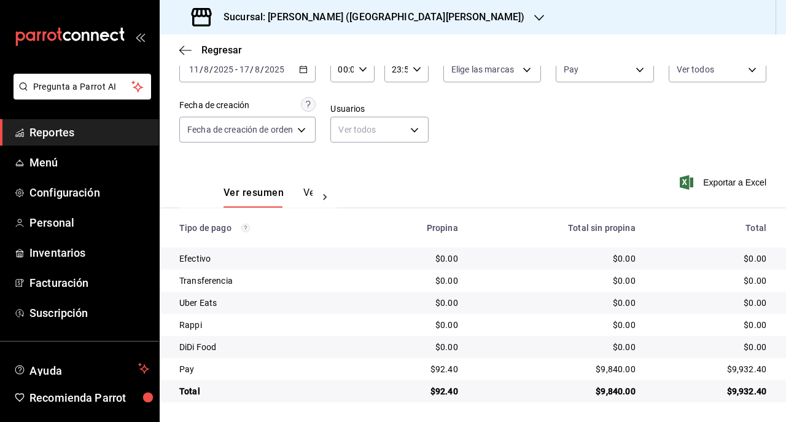
scroll to position [74, 0]
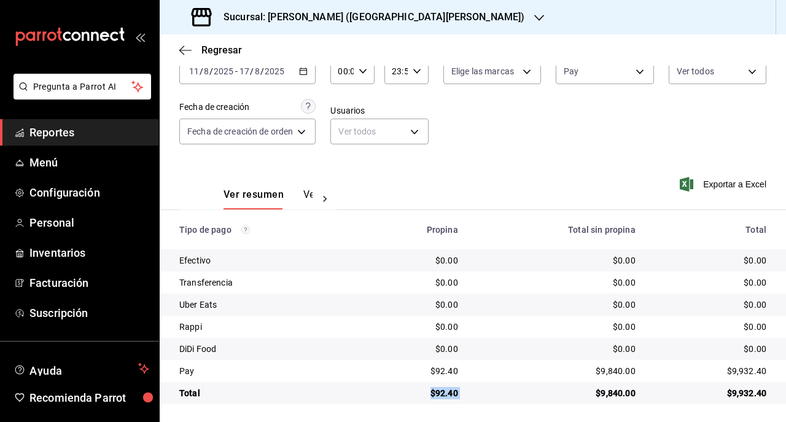
drag, startPoint x: 397, startPoint y: 386, endPoint x: 485, endPoint y: 387, distance: 88.4
click at [485, 387] on tr "Total $92.40 $9,840.00 $9,932.40" at bounding box center [473, 393] width 626 height 22
drag, startPoint x: 485, startPoint y: 387, endPoint x: 473, endPoint y: 379, distance: 14.6
click at [473, 379] on tr "Pay $92.40 $9,840.00 $9,932.40" at bounding box center [473, 371] width 626 height 22
drag, startPoint x: 473, startPoint y: 379, endPoint x: 423, endPoint y: 369, distance: 50.7
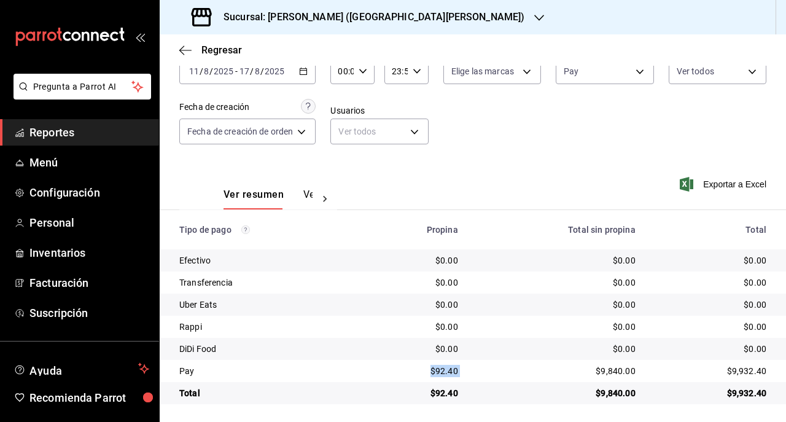
click at [423, 369] on div "$92.40" at bounding box center [415, 371] width 85 height 12
click at [485, 372] on div "$9,840.00" at bounding box center [557, 371] width 158 height 12
drag, startPoint x: 472, startPoint y: 396, endPoint x: 408, endPoint y: 394, distance: 64.5
click at [408, 394] on tr "Total $92.40 $9,840.00 $9,932.40" at bounding box center [473, 393] width 626 height 22
click at [409, 396] on div "$92.40" at bounding box center [415, 393] width 85 height 12
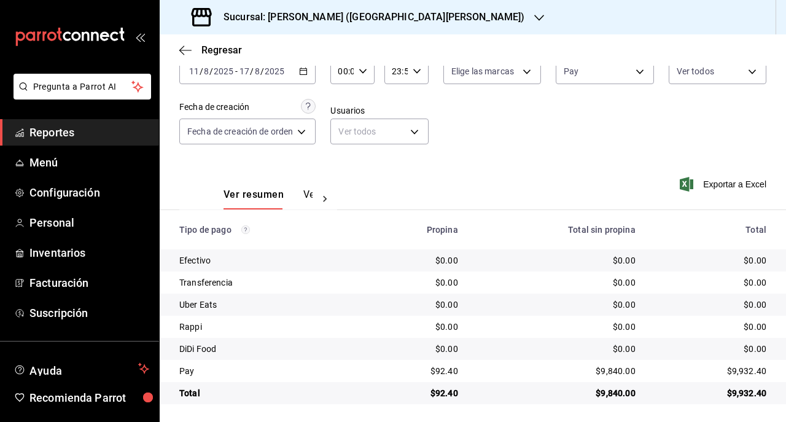
click at [411, 370] on div "$92.40" at bounding box center [415, 371] width 85 height 12
drag, startPoint x: 408, startPoint y: 376, endPoint x: 461, endPoint y: 387, distance: 53.8
click at [461, 387] on tbody "Efectivo $0.00 $0.00 $0.00 Transferencia $0.00 $0.00 $0.00 Uber Eats $0.00 $0.0…" at bounding box center [473, 326] width 626 height 155
click at [461, 387] on td "$92.40" at bounding box center [416, 393] width 104 height 22
click at [478, 394] on div "$9,840.00" at bounding box center [557, 393] width 158 height 12
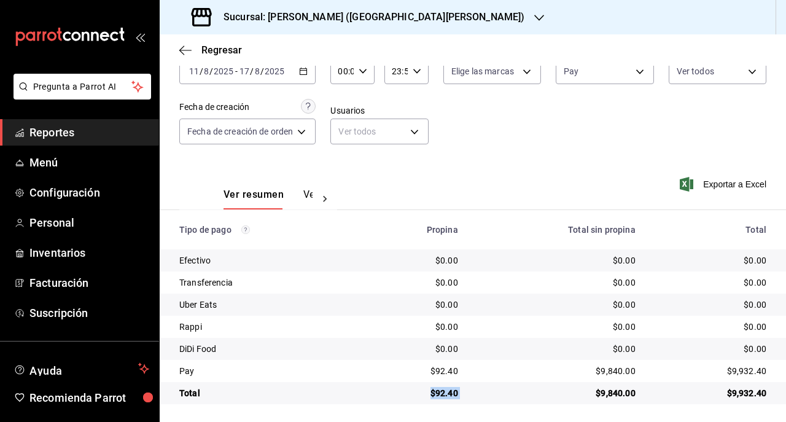
drag, startPoint x: 473, startPoint y: 392, endPoint x: 377, endPoint y: 399, distance: 96.0
click at [377, 399] on tr "Total $92.40 $9,840.00 $9,932.40" at bounding box center [473, 393] width 626 height 22
click at [379, 397] on div "$92.40" at bounding box center [415, 393] width 85 height 12
click at [478, 389] on div "$9,840.00" at bounding box center [557, 393] width 158 height 12
drag, startPoint x: 477, startPoint y: 389, endPoint x: 380, endPoint y: 387, distance: 97.1
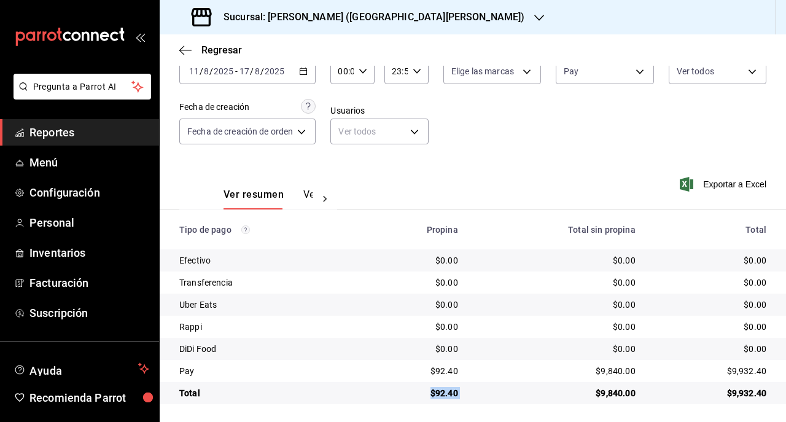
click at [380, 387] on tr "Total $92.40 $9,840.00 $9,932.40" at bounding box center [473, 393] width 626 height 22
click at [382, 387] on div "$92.40" at bounding box center [415, 393] width 85 height 12
click at [458, 384] on td "$92.40" at bounding box center [416, 393] width 104 height 22
drag, startPoint x: 489, startPoint y: 392, endPoint x: 340, endPoint y: 411, distance: 149.8
click at [340, 411] on main "Regresar Pagos Fecha 2025-08-11 11 / 8 / 2025 - 2025-08-17 17 / 8 / 2025 Hora i…" at bounding box center [473, 192] width 626 height 463
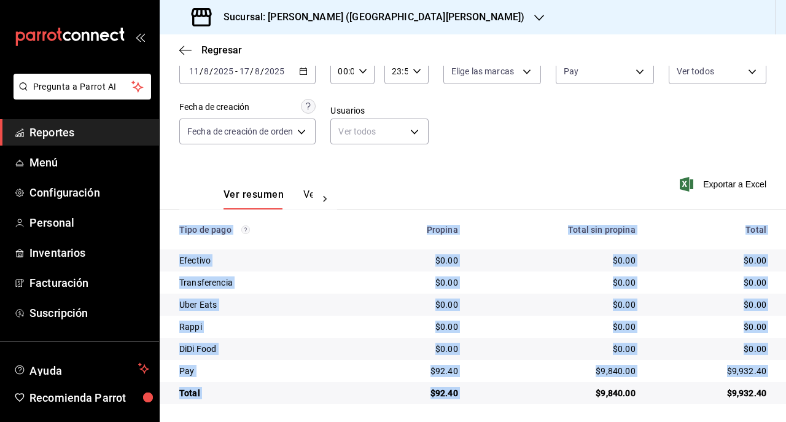
drag, startPoint x: 340, startPoint y: 411, endPoint x: 452, endPoint y: 381, distance: 115.9
click at [452, 381] on td "$92.40" at bounding box center [416, 371] width 104 height 22
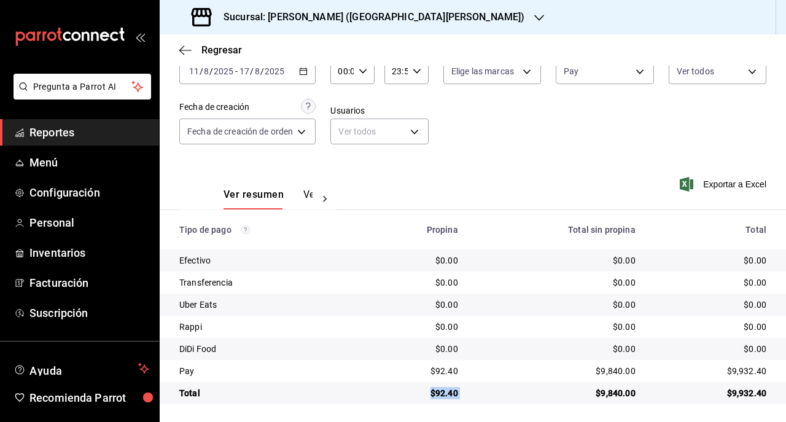
drag, startPoint x: 475, startPoint y: 396, endPoint x: 411, endPoint y: 399, distance: 64.0
click at [411, 399] on tr "Total $92.40 $9,840.00 $9,932.40" at bounding box center [473, 393] width 626 height 22
click at [296, 18] on h3 "Sucursal: Genki Poke (San Angel)" at bounding box center [369, 17] width 311 height 15
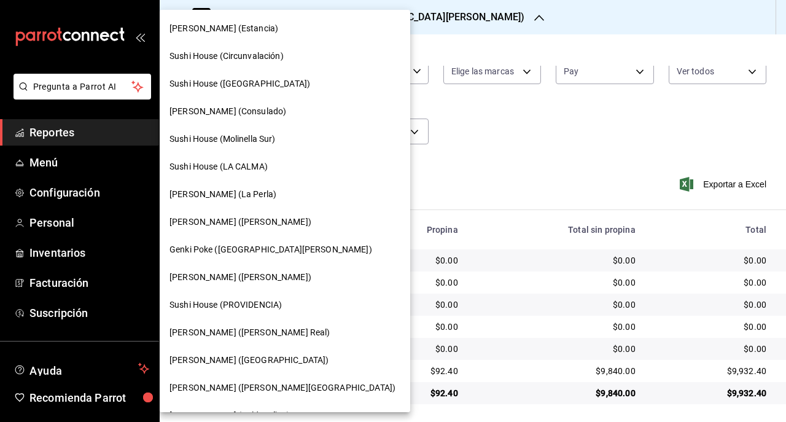
click at [442, 158] on div at bounding box center [393, 211] width 786 height 422
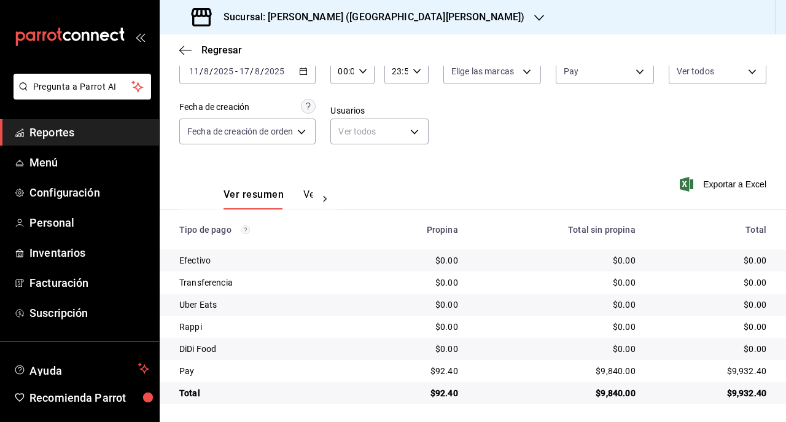
click at [305, 77] on div "2025-08-11 11 / 8 / 2025 - 2025-08-17 17 / 8 / 2025" at bounding box center [247, 71] width 136 height 26
click at [392, 29] on div "Sucursal: Genki Poke (San Angel)" at bounding box center [360, 17] width 380 height 34
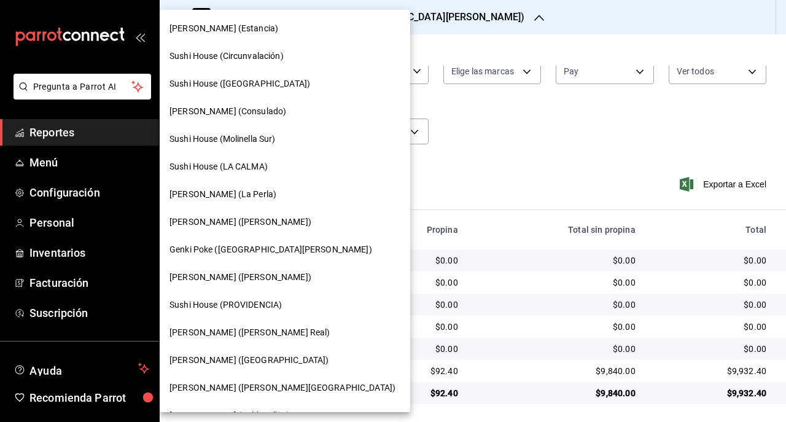
click at [687, 74] on div at bounding box center [393, 211] width 786 height 422
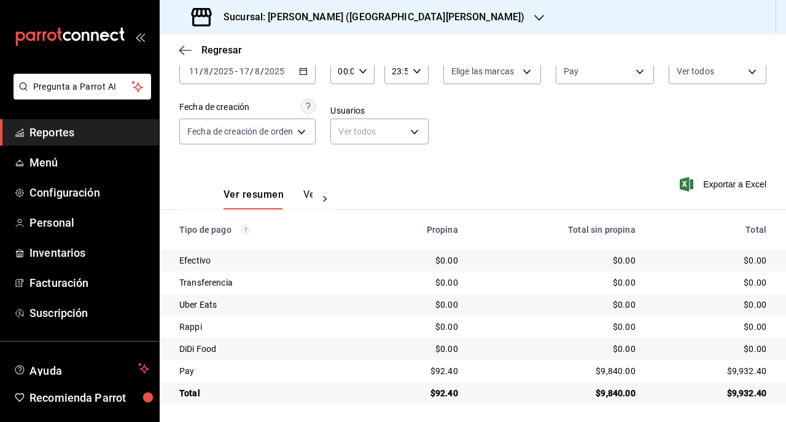
click at [301, 11] on h3 "Sucursal: Genki Poke (San Angel)" at bounding box center [369, 17] width 311 height 15
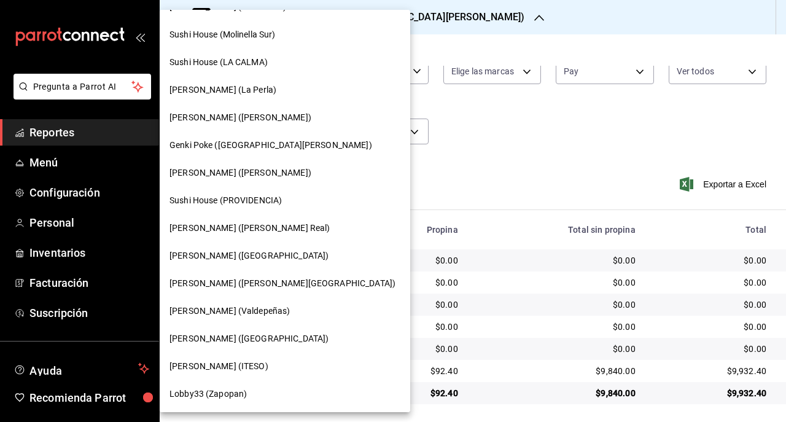
scroll to position [0, 0]
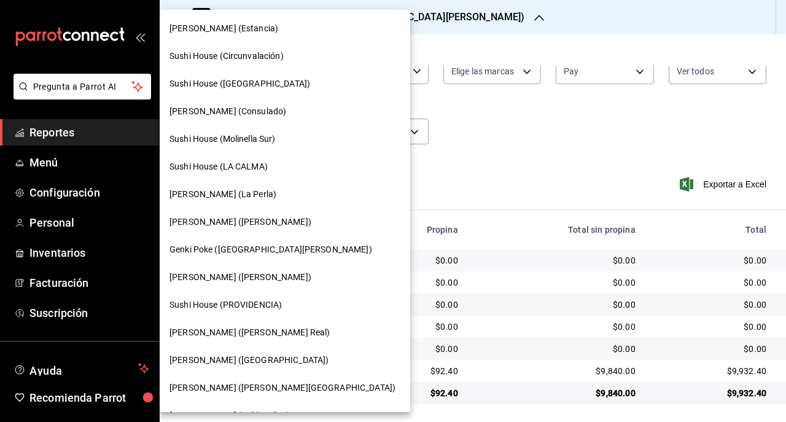
click at [522, 146] on div at bounding box center [393, 211] width 786 height 422
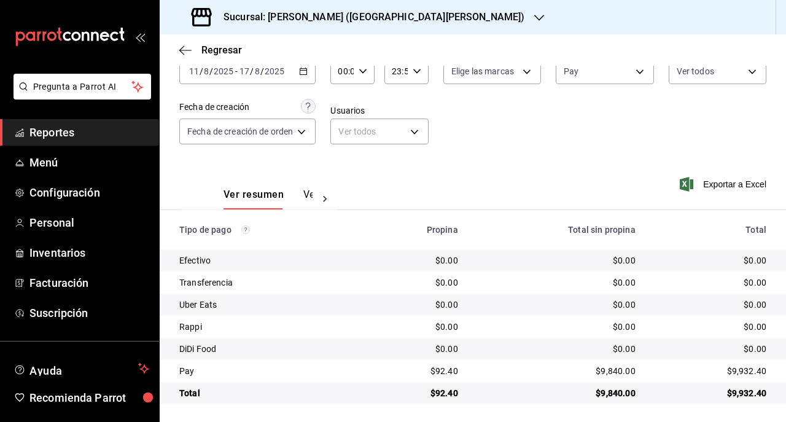
click at [495, 85] on div "Fecha 2025-08-11 11 / 8 / 2025 - 2025-08-17 17 / 8 / 2025 Hora inicio 00:00 Hor…" at bounding box center [472, 99] width 587 height 119
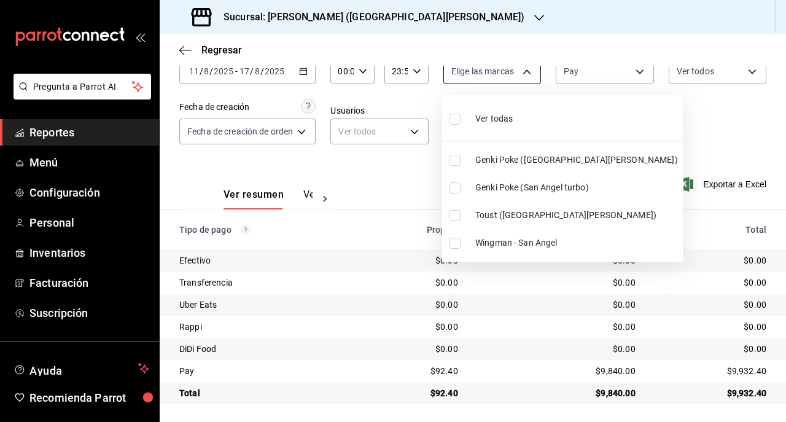
click at [497, 81] on body "Pregunta a Parrot AI Reportes Menú Configuración Personal Inventarios Facturaci…" at bounding box center [393, 211] width 786 height 422
click at [462, 242] on label at bounding box center [458, 243] width 16 height 11
click at [461, 242] on input "checkbox" at bounding box center [455, 243] width 11 height 11
checkbox input "false"
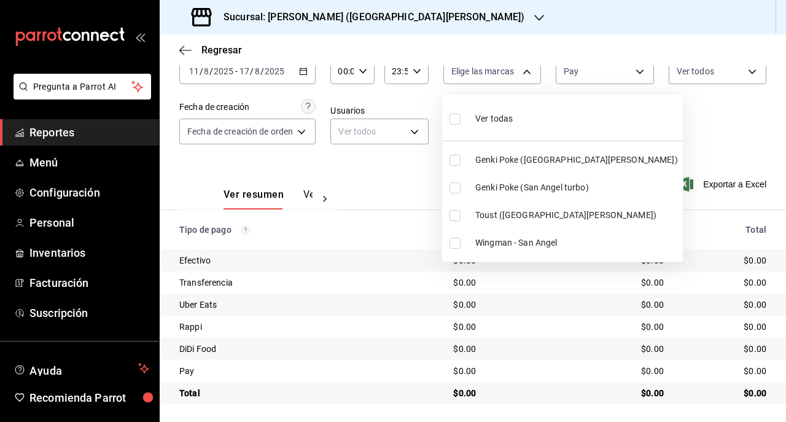
click at [490, 303] on div at bounding box center [393, 211] width 786 height 422
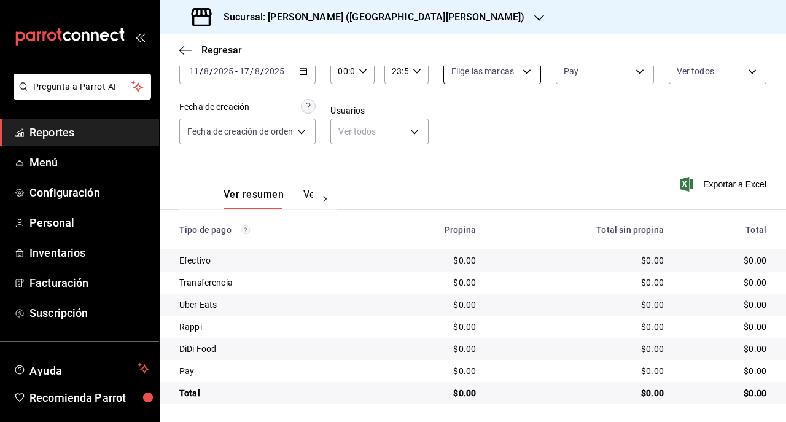
click at [474, 74] on body "Pregunta a Parrot AI Reportes Menú Configuración Personal Inventarios Facturaci…" at bounding box center [393, 211] width 786 height 422
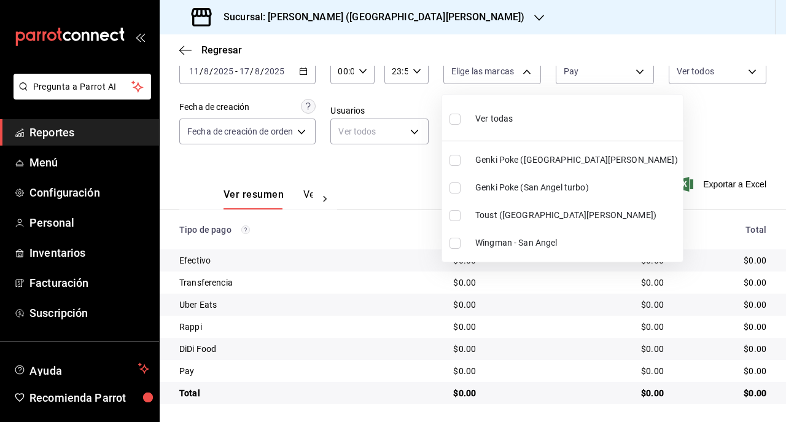
click at [450, 241] on input "checkbox" at bounding box center [455, 243] width 11 height 11
checkbox input "true"
type input "192cdc13-a7c6-424d-bef3-3ce23edb782a"
click at [400, 282] on div at bounding box center [393, 211] width 786 height 422
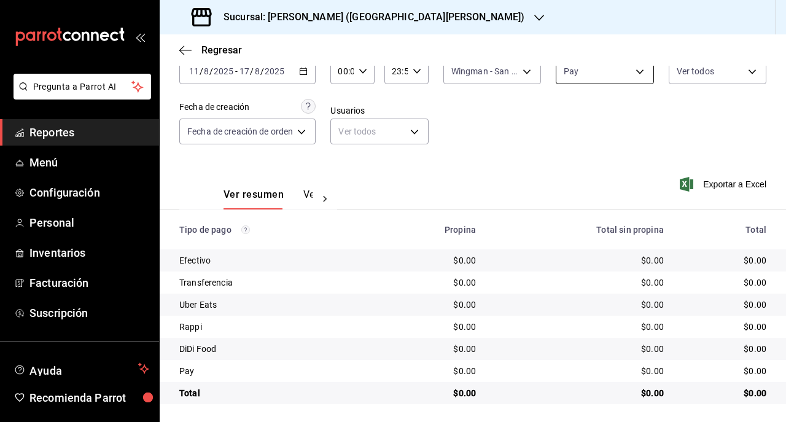
click at [558, 76] on body "Pregunta a Parrot AI Reportes Menú Configuración Personal Inventarios Facturaci…" at bounding box center [393, 211] width 786 height 422
click at [565, 274] on input "checkbox" at bounding box center [564, 270] width 11 height 11
checkbox input "true"
type input "060f4c22-3834-4b72-a9c4-c55c91e3b56d,8f60e4dd-ea01-4e42-b4ae-d1a1f935b9f6"
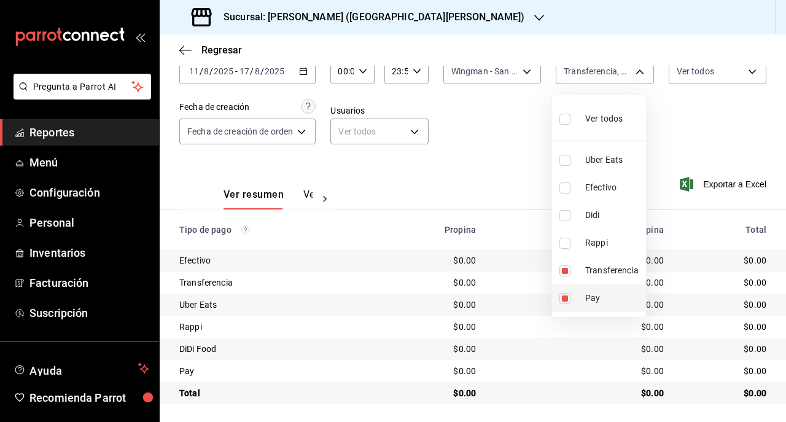
click at [563, 295] on input "checkbox" at bounding box center [564, 298] width 11 height 11
checkbox input "false"
type input "8f60e4dd-ea01-4e42-b4ae-d1a1f935b9f6"
click at [461, 305] on div at bounding box center [393, 211] width 786 height 422
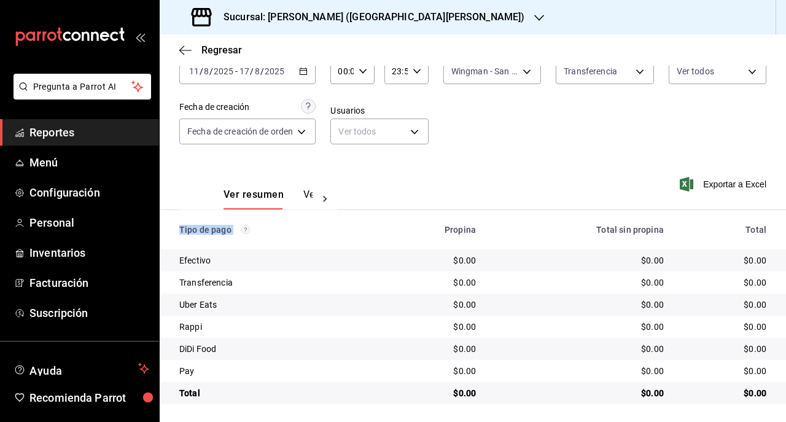
scroll to position [76, 0]
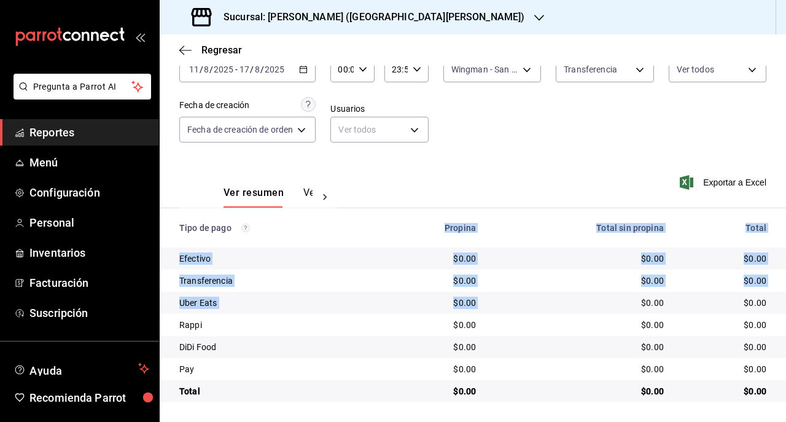
drag, startPoint x: 427, startPoint y: 237, endPoint x: 506, endPoint y: 238, distance: 78.6
click at [506, 238] on tr "Tipo de pago Propina Total sin propina Total" at bounding box center [473, 227] width 626 height 39
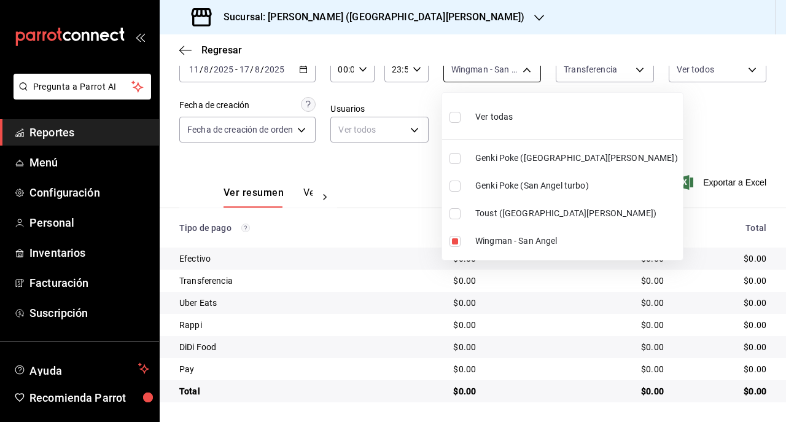
click at [494, 74] on body "Pregunta a Parrot AI Reportes Menú Configuración Personal Inventarios Facturaci…" at bounding box center [393, 211] width 786 height 422
click at [494, 74] on div at bounding box center [393, 211] width 786 height 422
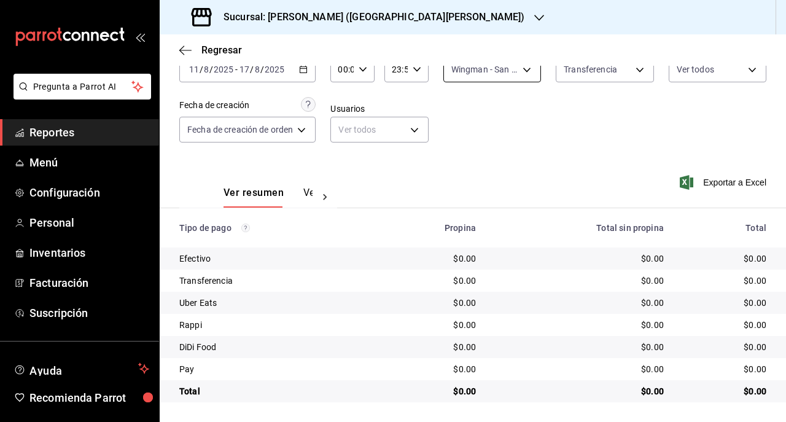
click at [500, 71] on body "Pregunta a Parrot AI Reportes Menú Configuración Personal Inventarios Facturaci…" at bounding box center [393, 211] width 786 height 422
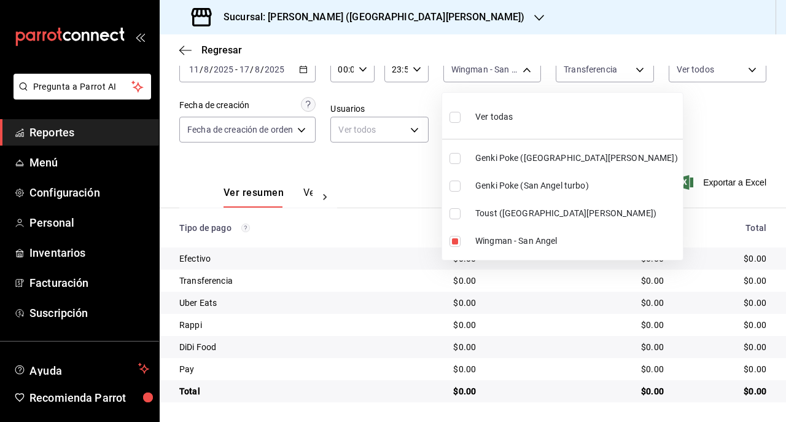
click at [515, 145] on li "Genki Poke (San Angel)" at bounding box center [562, 158] width 241 height 28
type input "192cdc13-a7c6-424d-bef3-3ce23edb782a,99bb6f04-9b1f-40a8-9234-219bd20e5e08"
checkbox input "true"
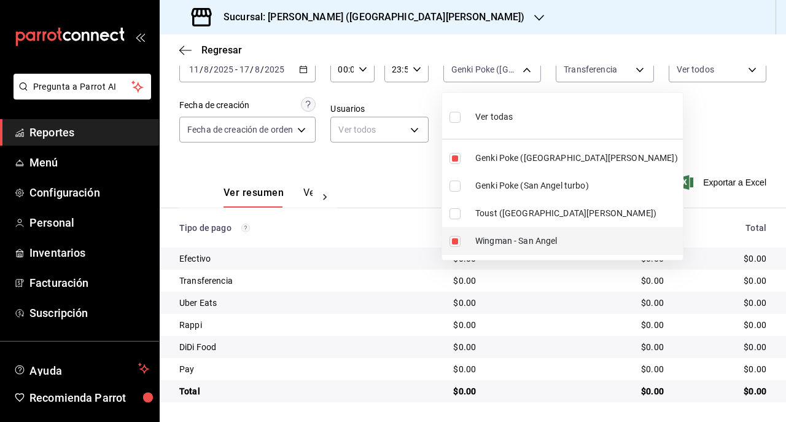
click at [453, 237] on input "checkbox" at bounding box center [455, 241] width 11 height 11
checkbox input "false"
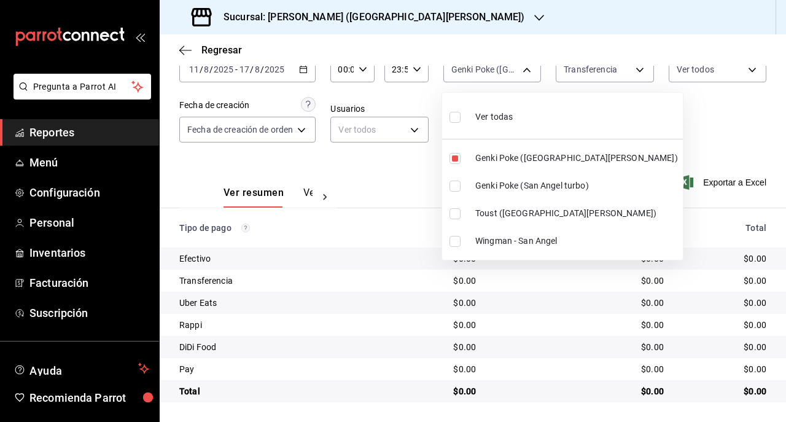
click at [698, 117] on div at bounding box center [393, 211] width 786 height 422
click at [487, 70] on body "Pregunta a Parrot AI Reportes Menú Configuración Personal Inventarios Facturaci…" at bounding box center [393, 211] width 786 height 422
click at [475, 236] on span "Wingman - San Angel" at bounding box center [576, 241] width 203 height 13
type input "99bb6f04-9b1f-40a8-9234-219bd20e5e08,192cdc13-a7c6-424d-bef3-3ce23edb782a"
checkbox input "true"
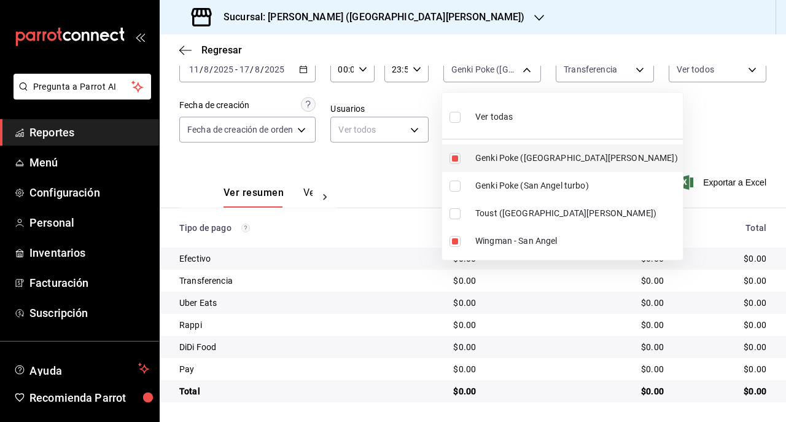
click at [459, 160] on input "checkbox" at bounding box center [455, 158] width 11 height 11
checkbox input "false"
type input "192cdc13-a7c6-424d-bef3-3ce23edb782a"
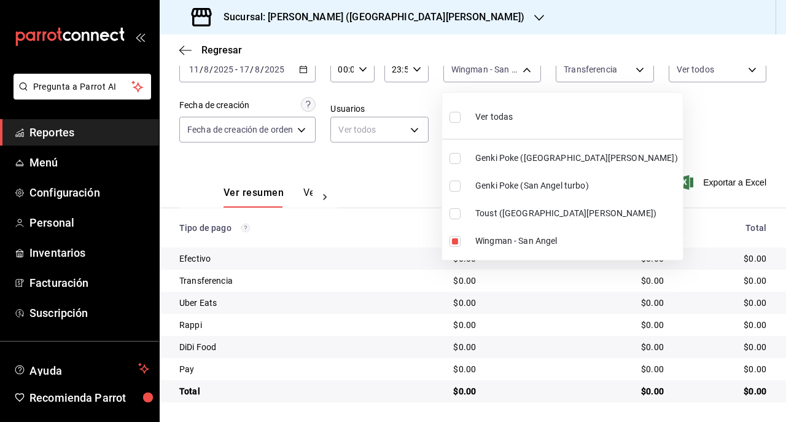
click at [582, 76] on div at bounding box center [393, 211] width 786 height 422
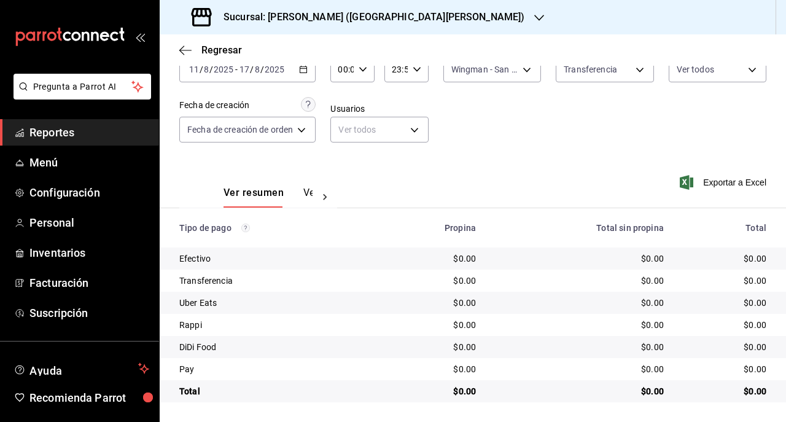
click at [582, 76] on body "Pregunta a Parrot AI Reportes Menú Configuración Personal Inventarios Facturaci…" at bounding box center [393, 211] width 786 height 422
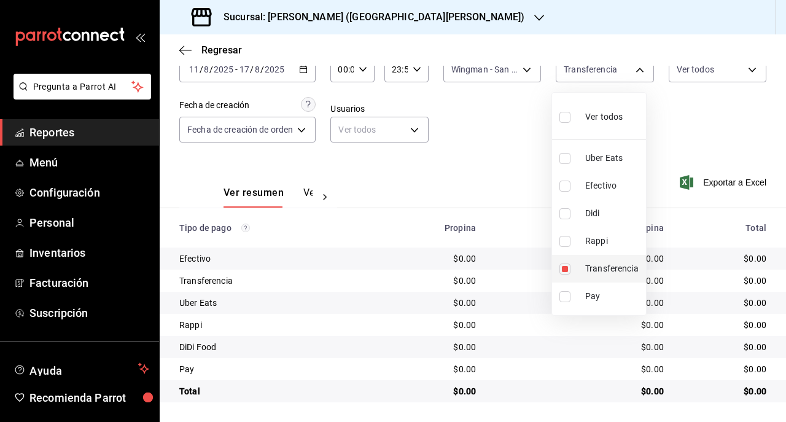
click at [559, 263] on li "Transferencia" at bounding box center [599, 269] width 94 height 28
checkbox input "false"
click at [579, 270] on li "Transferencia" at bounding box center [599, 269] width 94 height 28
type input "8f60e4dd-ea01-4e42-b4ae-d1a1f935b9f6"
checkbox input "true"
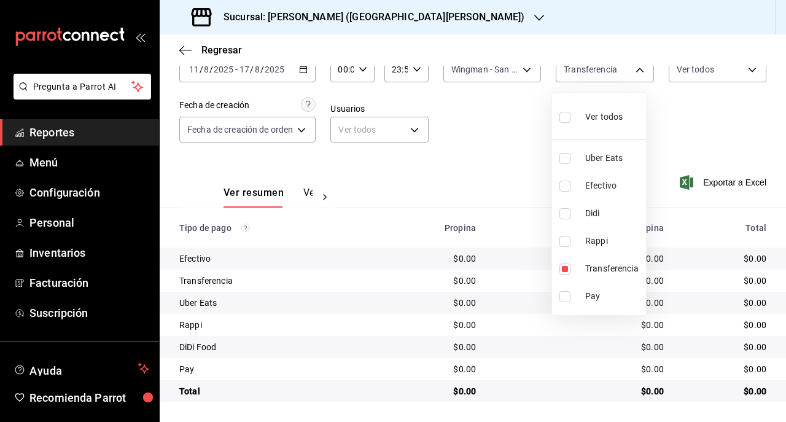
click at [500, 75] on div at bounding box center [393, 211] width 786 height 422
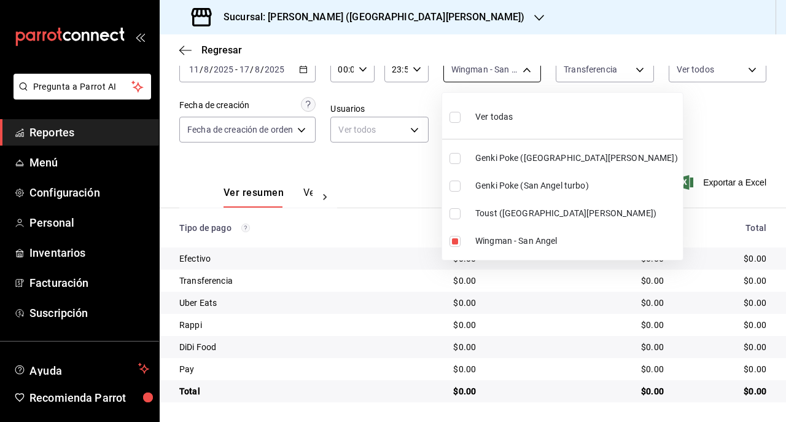
click at [500, 76] on body "Pregunta a Parrot AI Reportes Menú Configuración Personal Inventarios Facturaci…" at bounding box center [393, 211] width 786 height 422
click at [476, 152] on span "Genki Poke (San Angel)" at bounding box center [576, 158] width 203 height 13
type input "192cdc13-a7c6-424d-bef3-3ce23edb782a,99bb6f04-9b1f-40a8-9234-219bd20e5e08"
checkbox input "true"
click at [526, 71] on div at bounding box center [393, 211] width 786 height 422
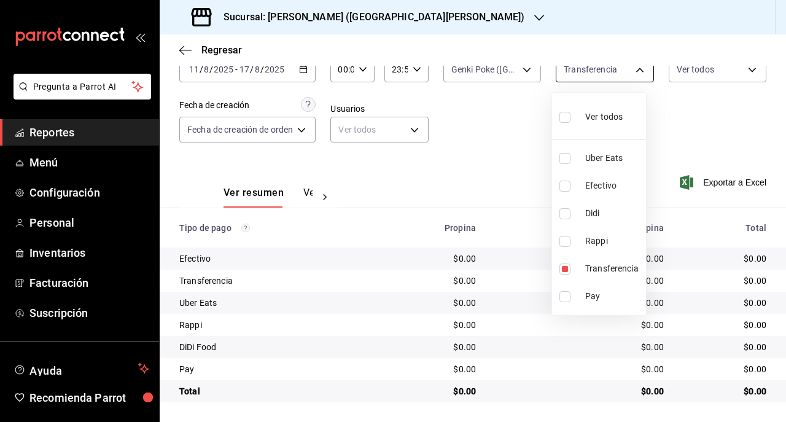
click at [560, 71] on body "Pregunta a Parrot AI Reportes Menú Configuración Personal Inventarios Facturaci…" at bounding box center [393, 211] width 786 height 422
click at [565, 294] on input "checkbox" at bounding box center [564, 296] width 11 height 11
checkbox input "true"
type input "8f60e4dd-ea01-4e42-b4ae-d1a1f935b9f6,060f4c22-3834-4b72-a9c4-c55c91e3b56d"
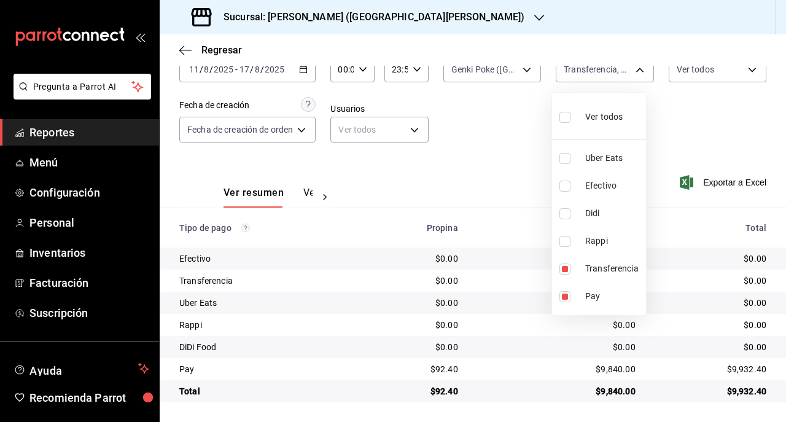
click at [457, 328] on div at bounding box center [393, 211] width 786 height 422
